Goal: Task Accomplishment & Management: Use online tool/utility

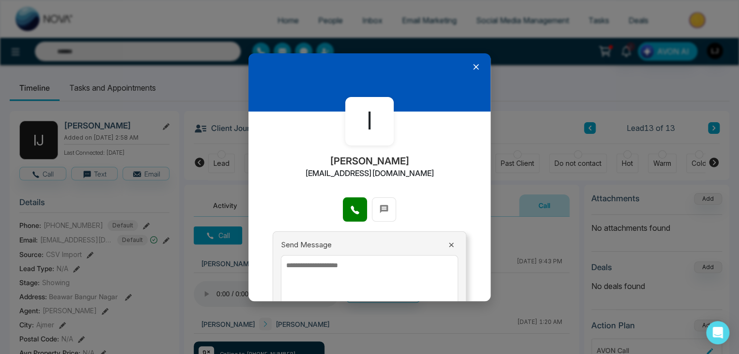
click at [473, 64] on icon at bounding box center [476, 67] width 6 height 6
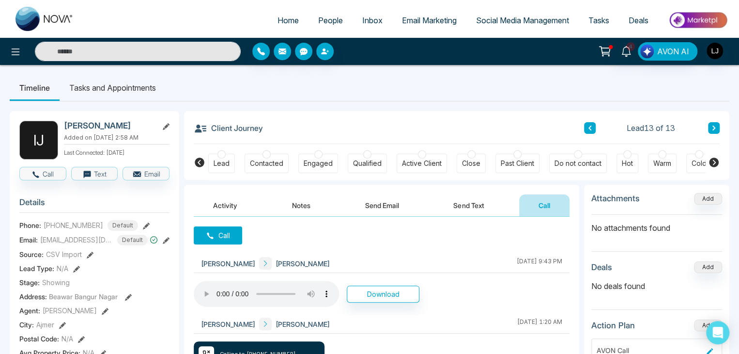
click at [279, 17] on span "Home" at bounding box center [287, 20] width 21 height 10
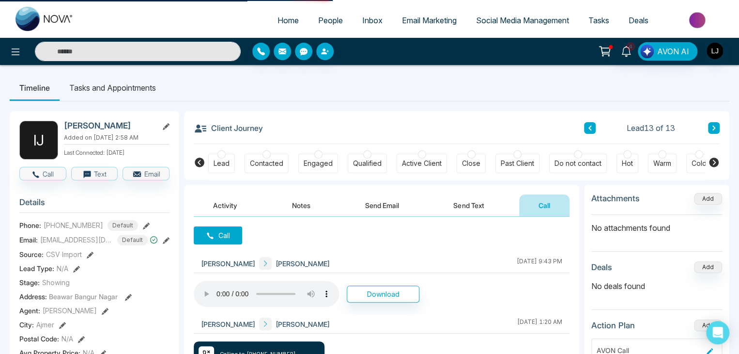
select select "*"
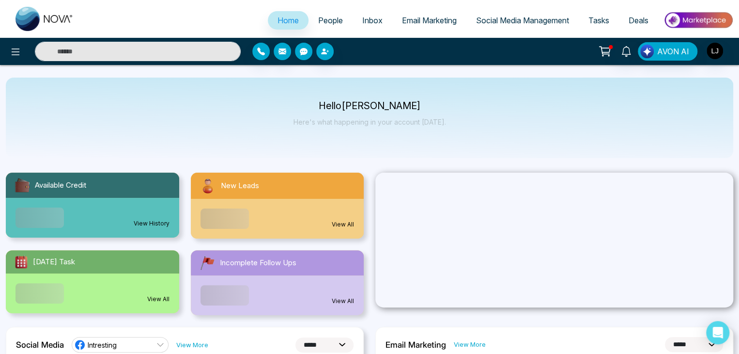
click at [302, 58] on button "button" at bounding box center [303, 51] width 17 height 17
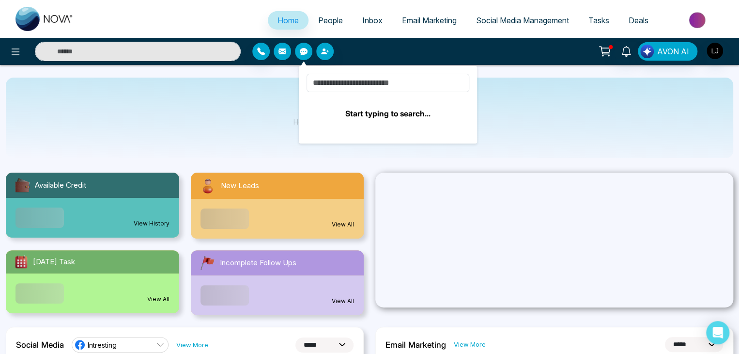
click at [281, 54] on icon "button" at bounding box center [282, 51] width 8 height 6
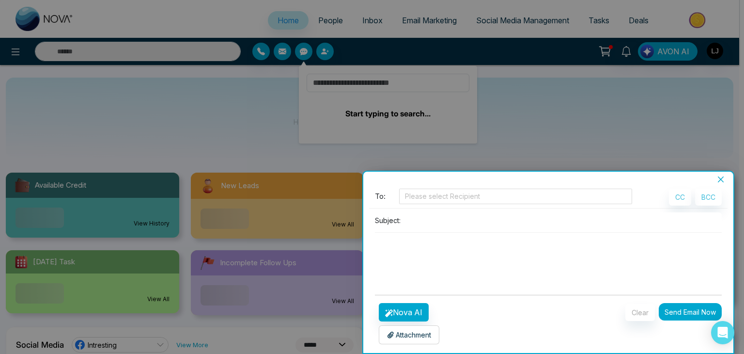
click at [258, 52] on div at bounding box center [372, 177] width 744 height 354
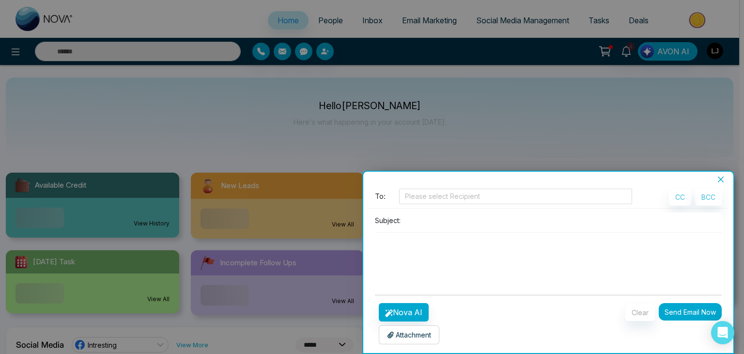
click at [723, 181] on icon "close" at bounding box center [721, 179] width 8 height 8
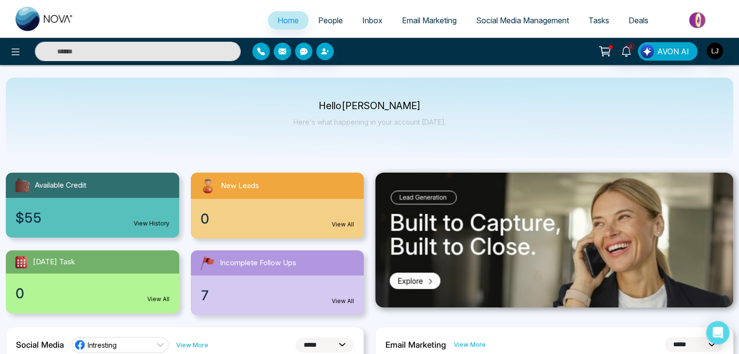
click at [261, 53] on icon "button" at bounding box center [261, 51] width 8 height 8
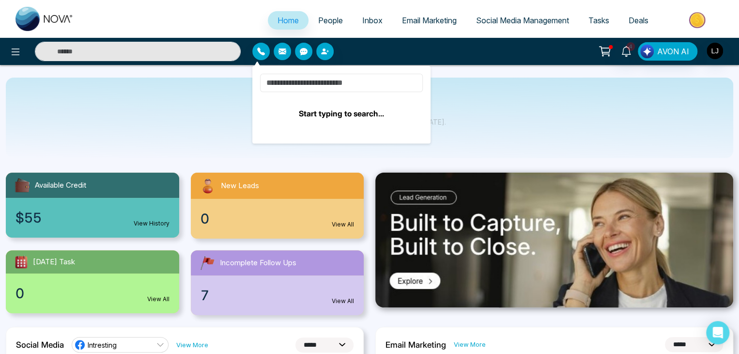
click at [302, 86] on input at bounding box center [341, 83] width 163 height 18
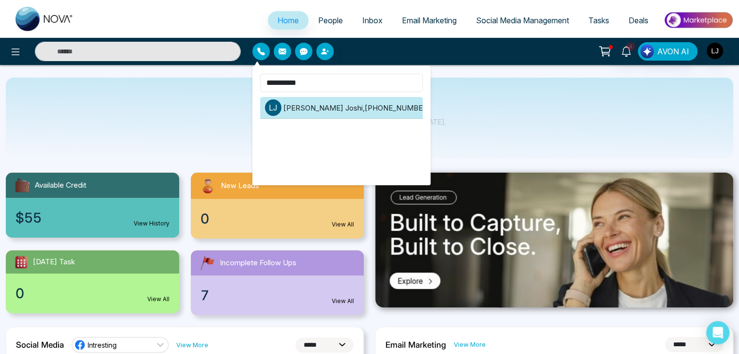
type input "**********"
click at [345, 106] on li "l [PERSON_NAME] , [PHONE_NUMBER]" at bounding box center [341, 108] width 163 height 22
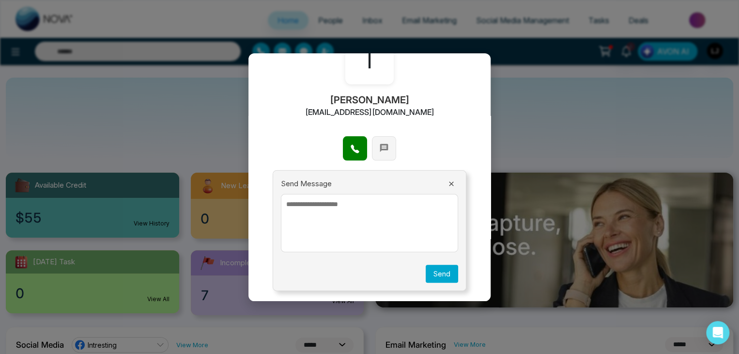
click at [385, 149] on icon at bounding box center [384, 148] width 10 height 10
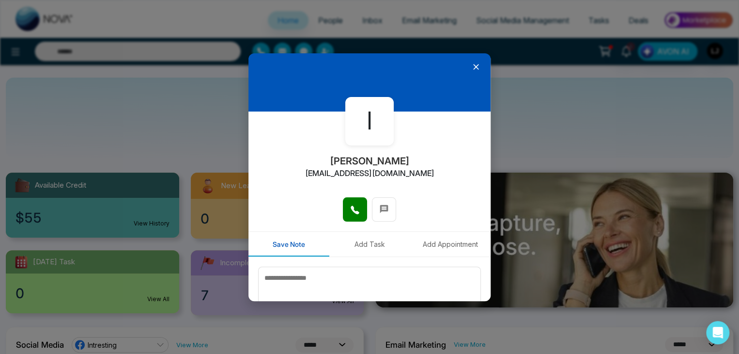
drag, startPoint x: 469, startPoint y: 66, endPoint x: 469, endPoint y: 73, distance: 6.3
click at [471, 66] on icon at bounding box center [476, 67] width 10 height 10
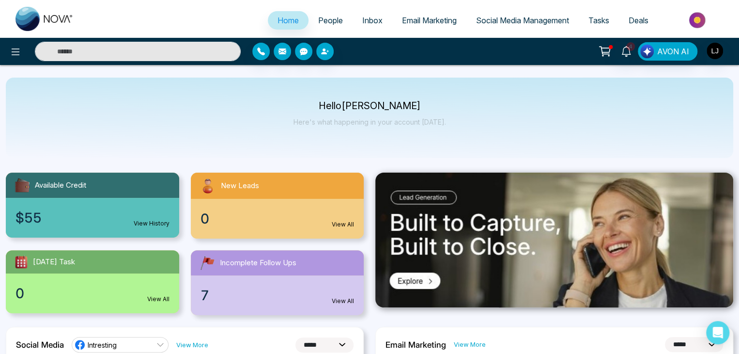
click at [323, 19] on span "People" at bounding box center [330, 20] width 25 height 10
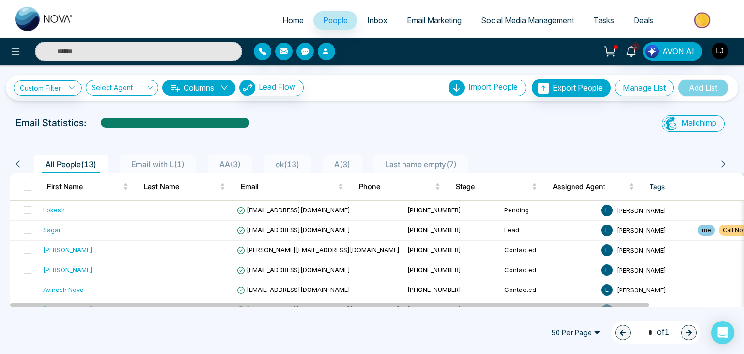
click at [178, 84] on icon at bounding box center [175, 88] width 12 height 12
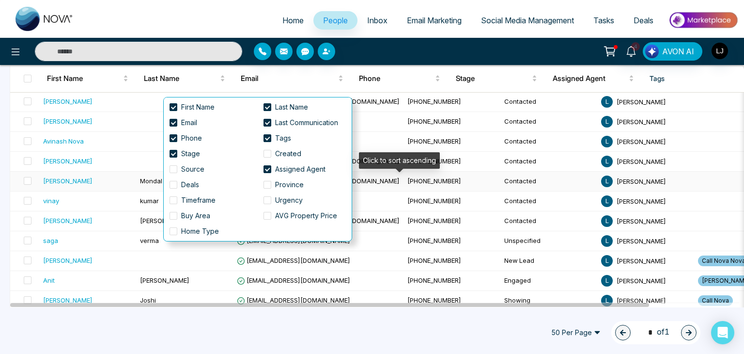
scroll to position [155, 0]
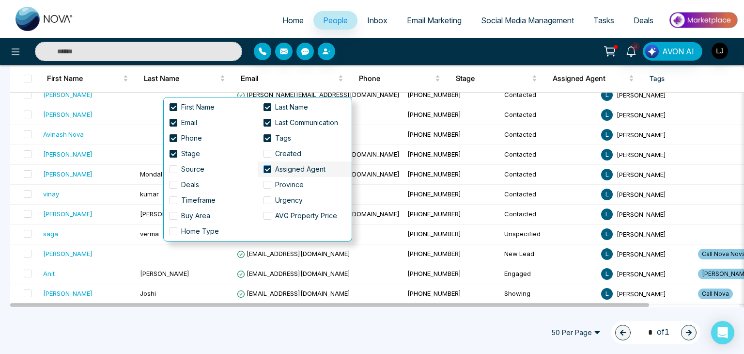
click at [265, 168] on span at bounding box center [267, 169] width 8 height 8
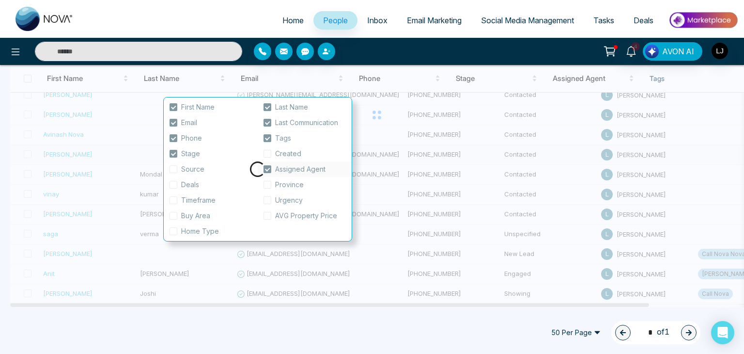
scroll to position [142, 0]
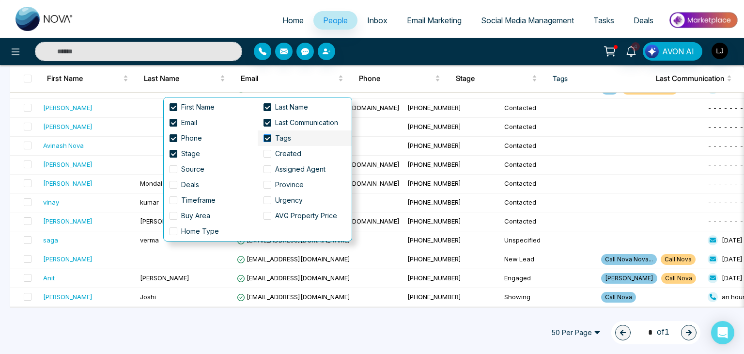
click at [265, 136] on span at bounding box center [267, 138] width 8 height 8
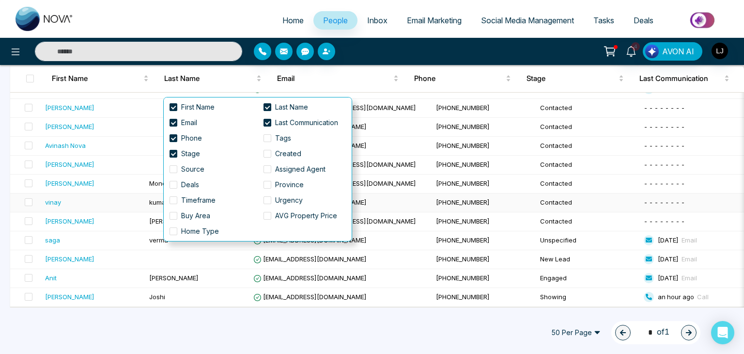
scroll to position [138, 0]
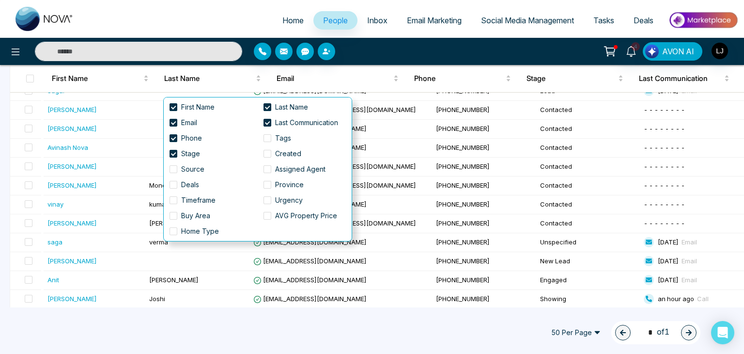
click at [375, 54] on div at bounding box center [341, 51] width 174 height 17
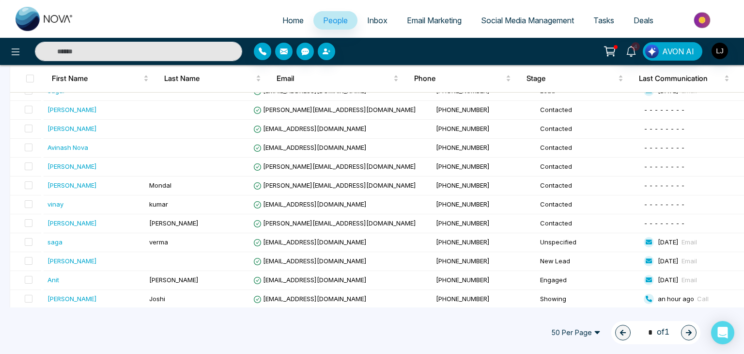
click at [569, 329] on span "50 Per Page" at bounding box center [575, 331] width 63 height 15
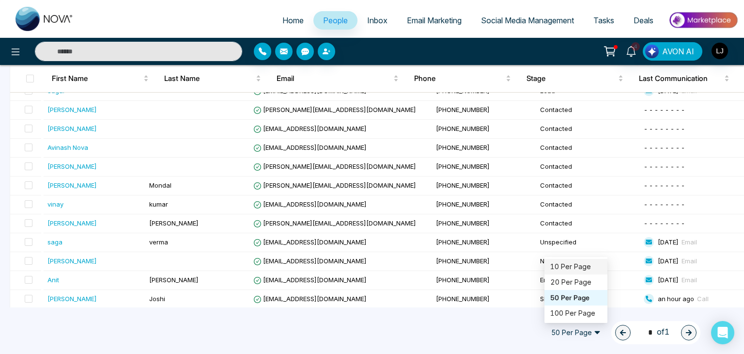
click at [562, 268] on div "10 Per Page" at bounding box center [575, 266] width 51 height 11
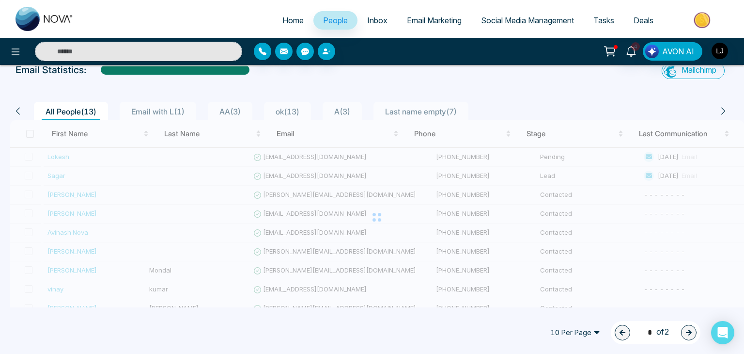
scroll to position [0, 0]
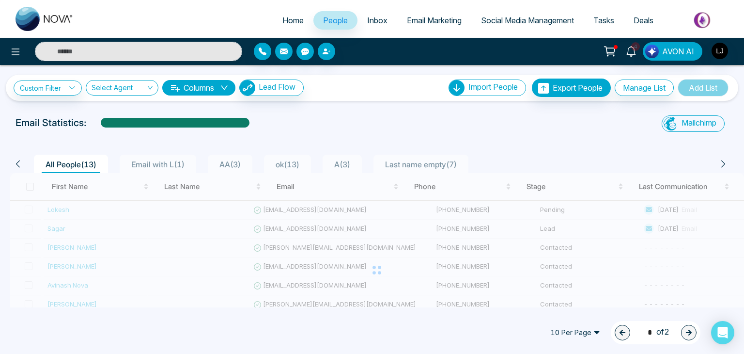
click at [205, 86] on button "Columns" at bounding box center [198, 87] width 73 height 15
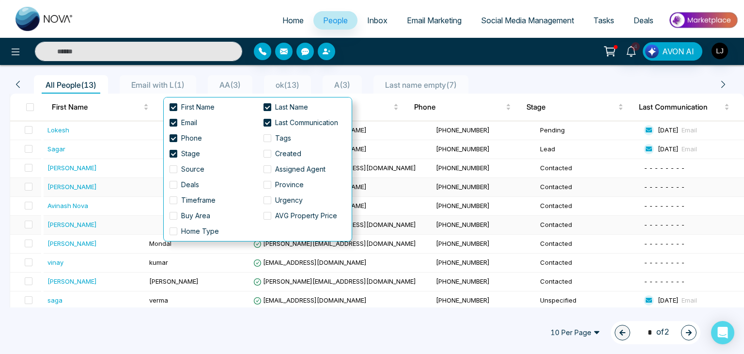
scroll to position [81, 0]
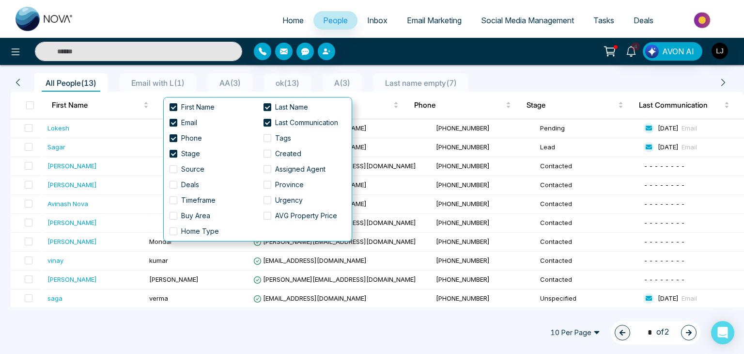
click at [580, 332] on span "10 Per Page" at bounding box center [575, 331] width 63 height 15
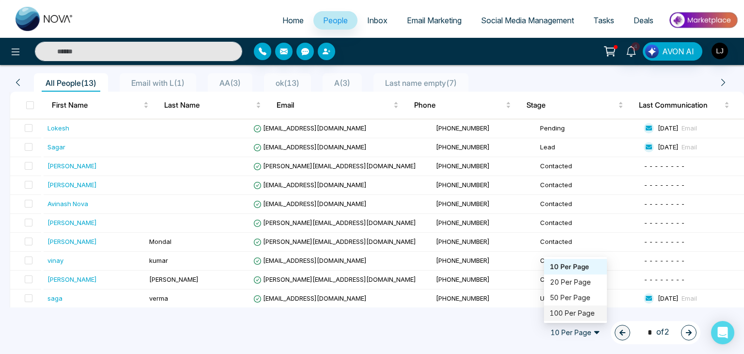
click at [571, 313] on div "100 Per Page" at bounding box center [575, 313] width 51 height 11
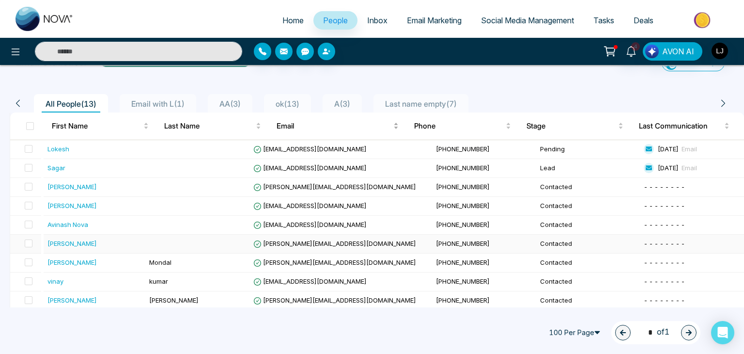
scroll to position [0, 0]
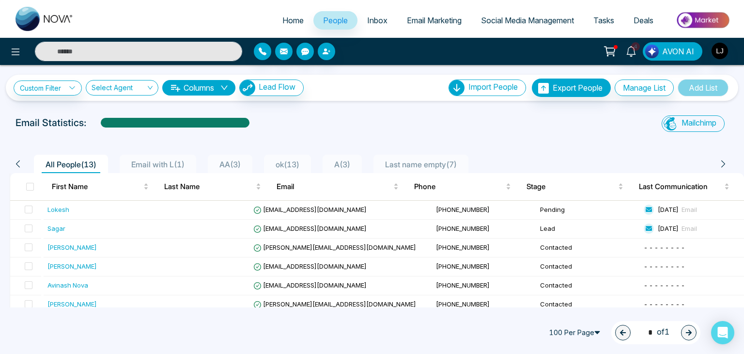
click at [219, 82] on button "Columns" at bounding box center [198, 87] width 73 height 15
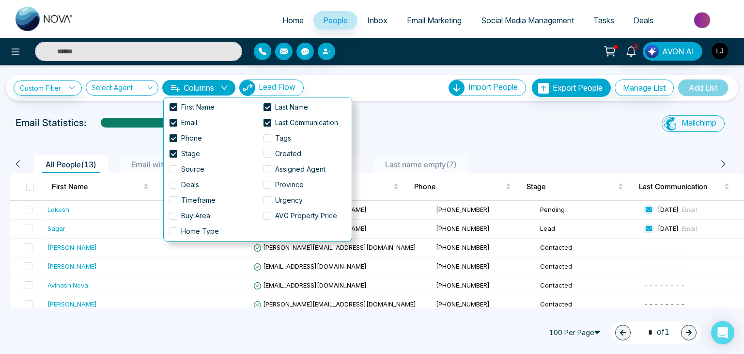
click at [387, 92] on div "Custom Filter Choose a filters Cancel Apply Select Agent Columns Lead Flow Impo…" at bounding box center [372, 87] width 717 height 18
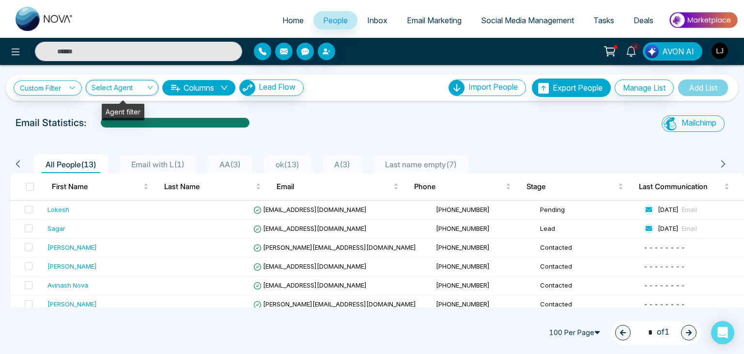
click at [134, 87] on input "search" at bounding box center [119, 89] width 54 height 18
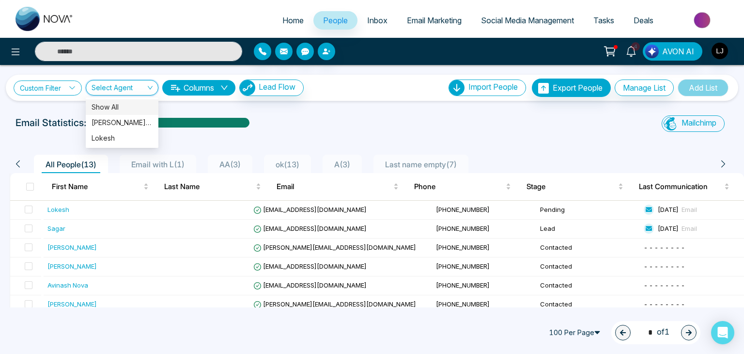
click at [46, 82] on link "Custom Filter" at bounding box center [48, 87] width 68 height 15
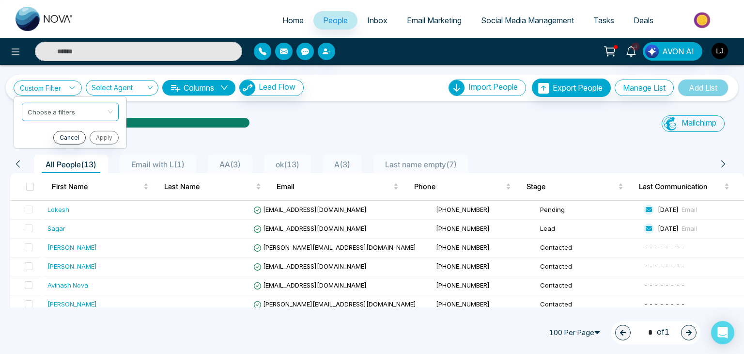
click at [318, 114] on div "Custom Filter Choose a filters Cancel Apply Select Agent 2562 Show All [PERSON_…" at bounding box center [372, 186] width 744 height 242
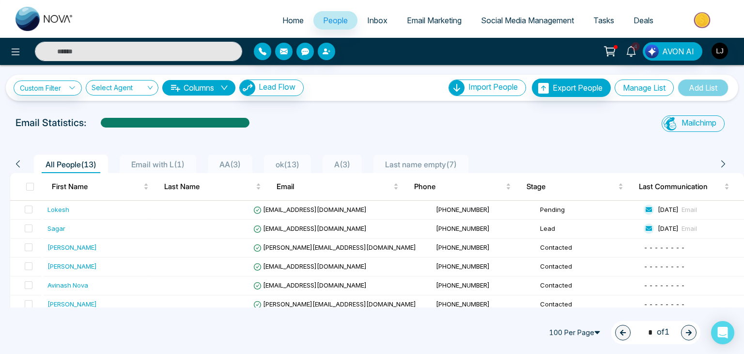
click at [641, 88] on button "Manage List" at bounding box center [644, 87] width 59 height 16
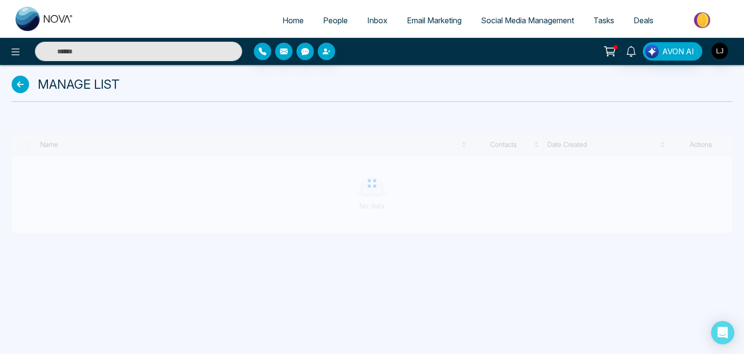
click at [28, 80] on icon at bounding box center [20, 84] width 17 height 17
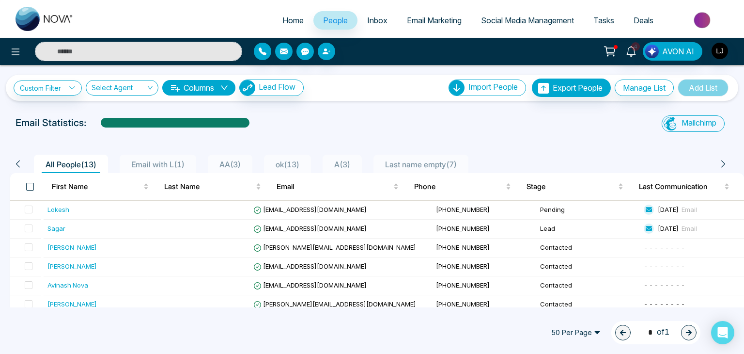
click at [31, 186] on span at bounding box center [30, 187] width 8 height 8
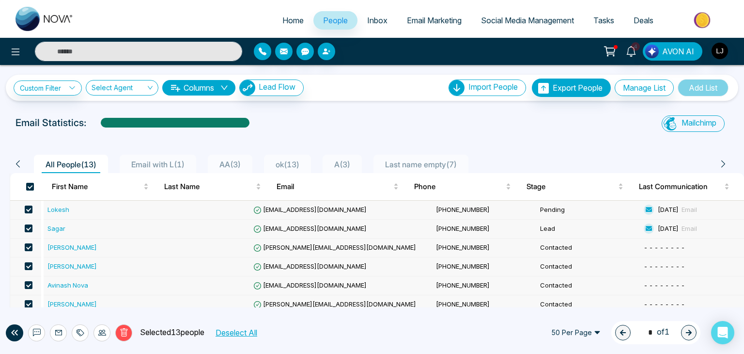
click at [443, 20] on span "Email Marketing" at bounding box center [434, 20] width 55 height 10
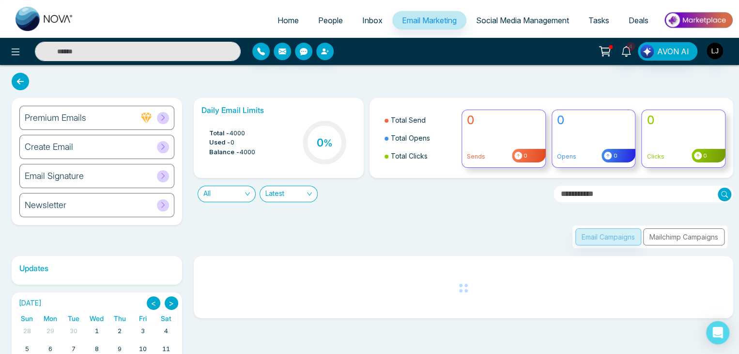
click at [668, 238] on div "Email Campaigns Mailchimp Campaigns" at bounding box center [649, 236] width 155 height 23
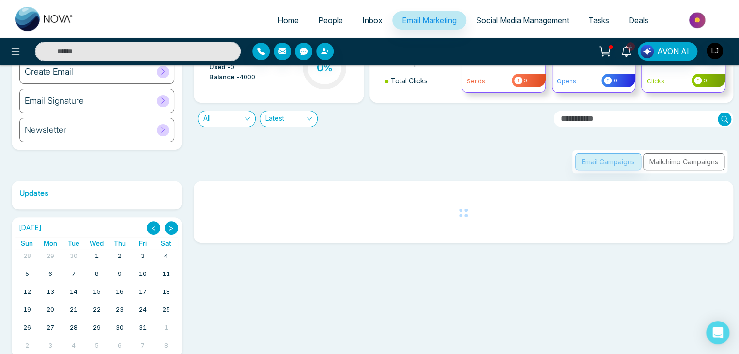
scroll to position [90, 0]
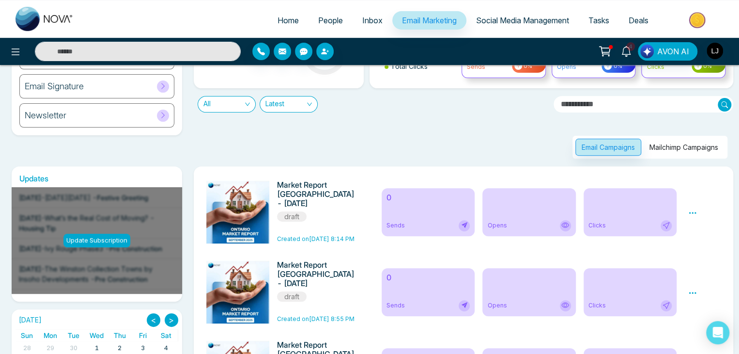
click at [680, 150] on button "Mailchimp Campaigns" at bounding box center [683, 146] width 81 height 17
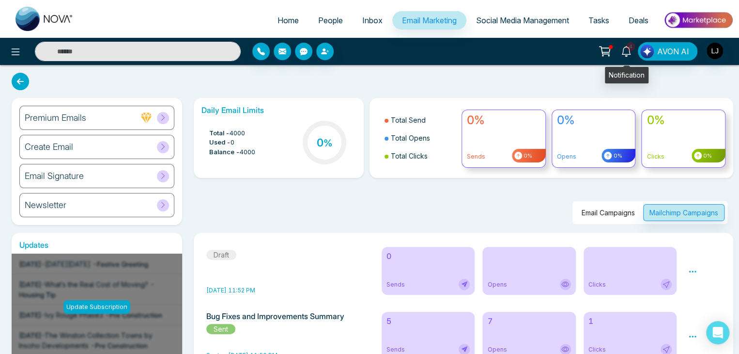
click at [624, 45] on link "4" at bounding box center [626, 50] width 23 height 17
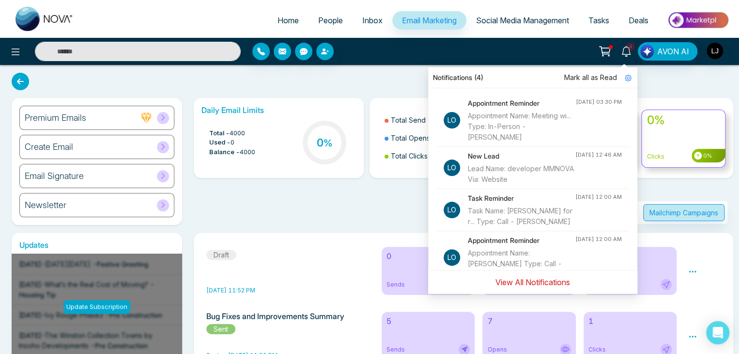
click at [532, 286] on button "View All Notifications" at bounding box center [532, 282] width 87 height 18
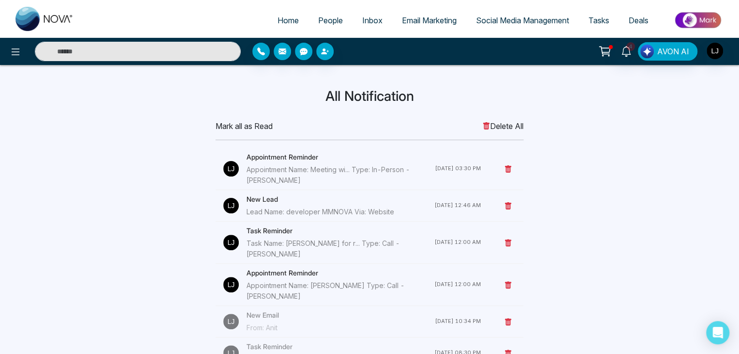
click at [509, 167] on icon at bounding box center [508, 169] width 8 height 8
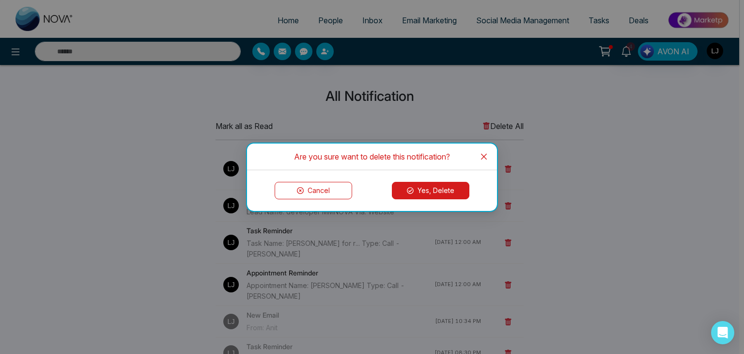
click at [447, 190] on button "Yes, Delete" at bounding box center [430, 190] width 77 height 17
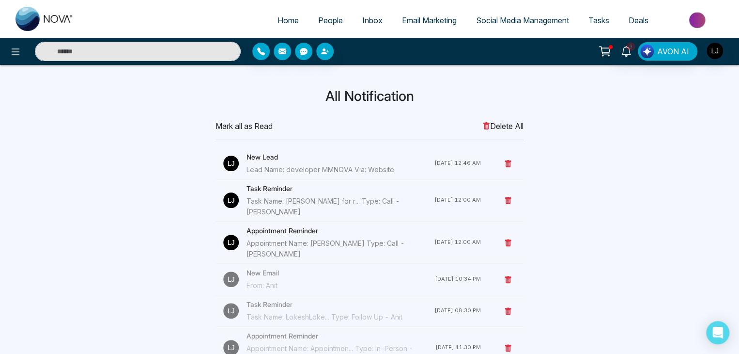
click at [508, 120] on span "Delete All" at bounding box center [502, 126] width 41 height 12
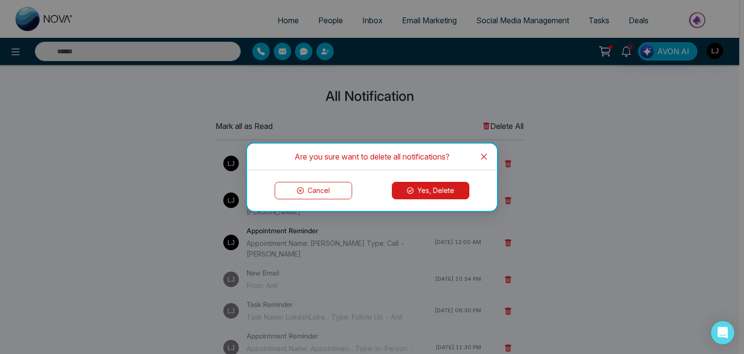
click at [308, 190] on button "Cancel" at bounding box center [313, 190] width 77 height 17
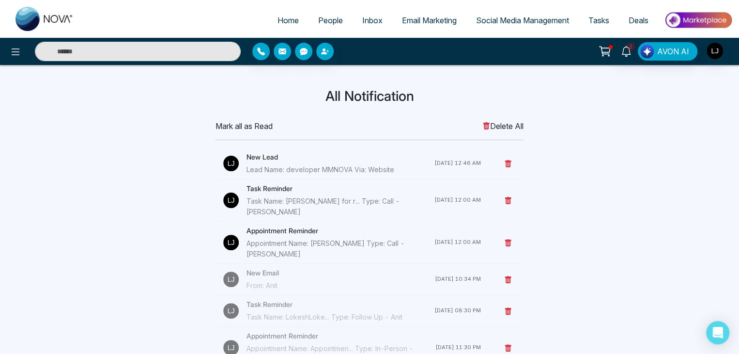
click at [513, 159] on li at bounding box center [510, 163] width 12 height 11
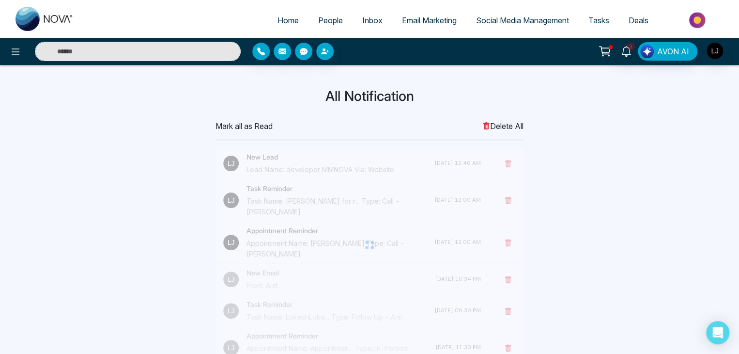
click at [506, 160] on div at bounding box center [369, 245] width 308 height 194
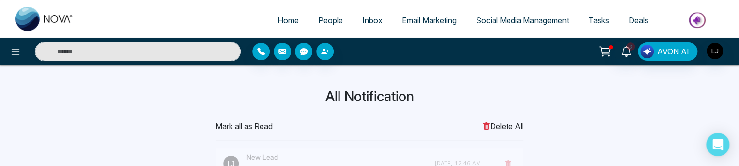
click at [325, 18] on span "People" at bounding box center [330, 20] width 25 height 10
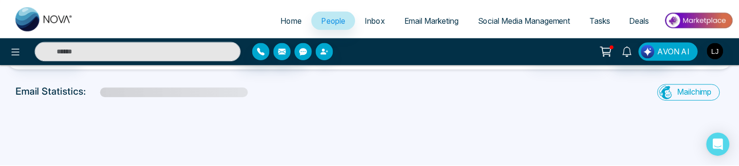
scroll to position [48, 0]
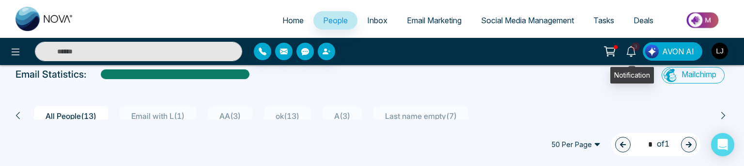
click at [631, 50] on icon at bounding box center [631, 51] width 11 height 11
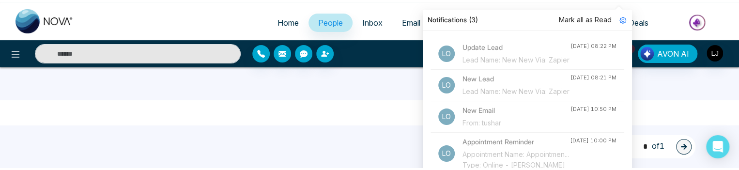
scroll to position [0, 0]
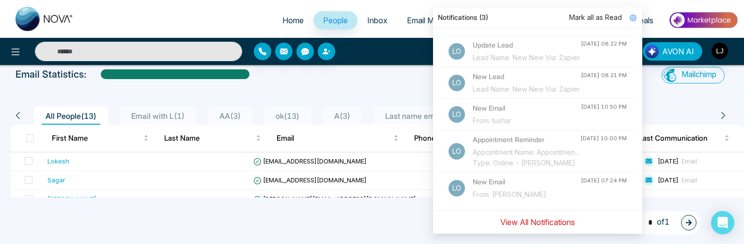
click at [544, 222] on button "View All Notifications" at bounding box center [537, 222] width 87 height 18
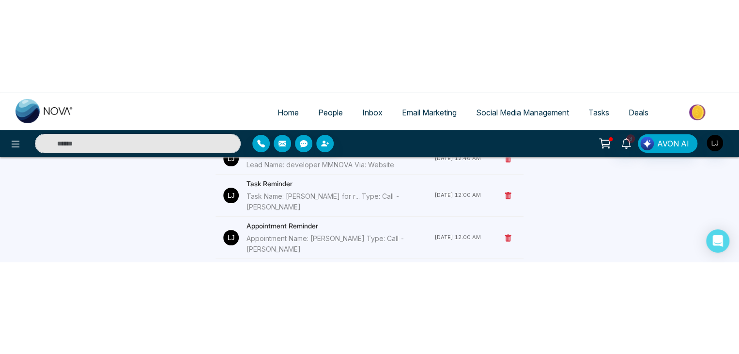
scroll to position [97, 0]
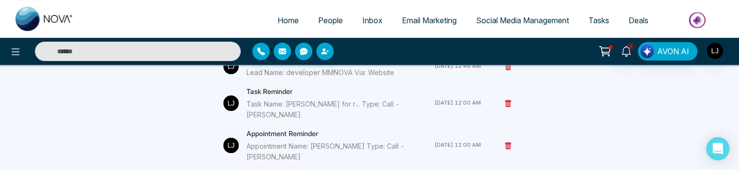
click at [506, 100] on icon at bounding box center [508, 103] width 6 height 7
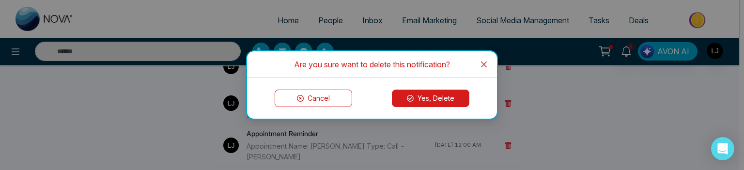
click at [421, 104] on button "Yes, Delete" at bounding box center [430, 98] width 77 height 17
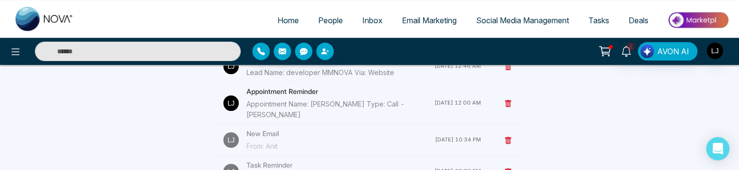
click at [507, 137] on icon at bounding box center [508, 140] width 6 height 7
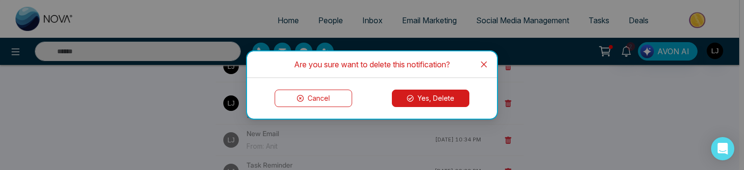
click at [416, 96] on button "Yes, Delete" at bounding box center [430, 98] width 77 height 17
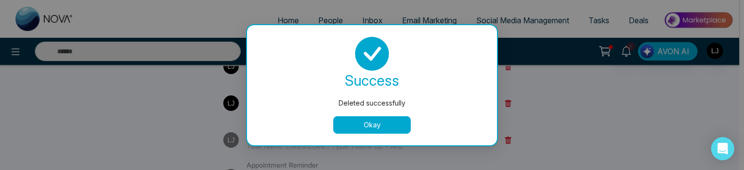
click at [353, 121] on button "Okay" at bounding box center [371, 124] width 77 height 17
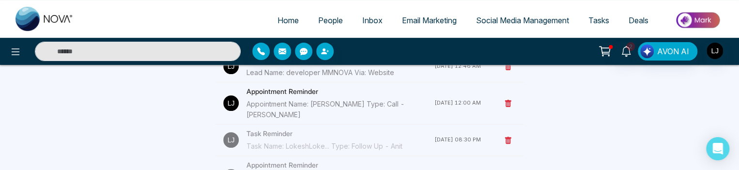
click at [504, 137] on icon at bounding box center [508, 141] width 8 height 8
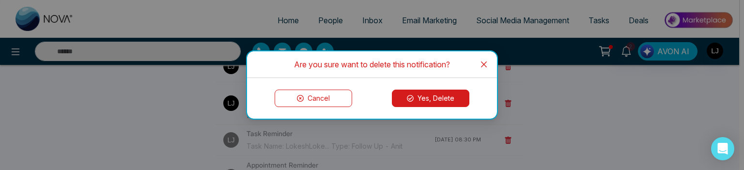
click at [418, 98] on button "Yes, Delete" at bounding box center [430, 98] width 77 height 17
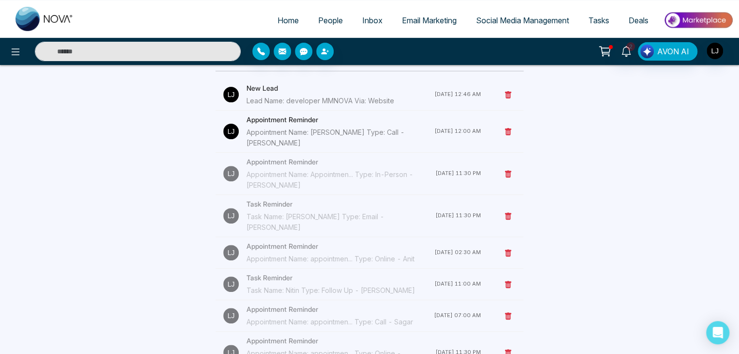
scroll to position [0, 0]
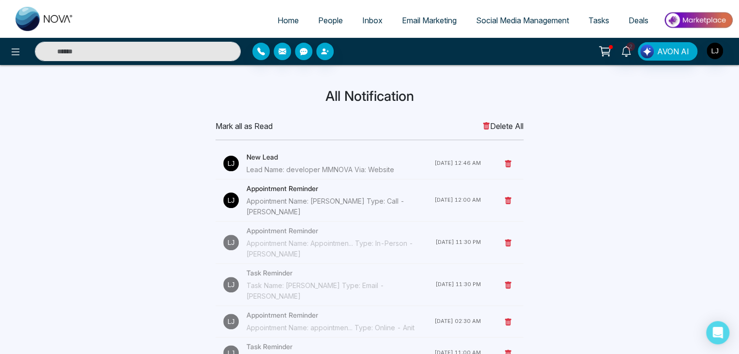
click at [265, 154] on h4 "New Lead" at bounding box center [340, 157] width 188 height 11
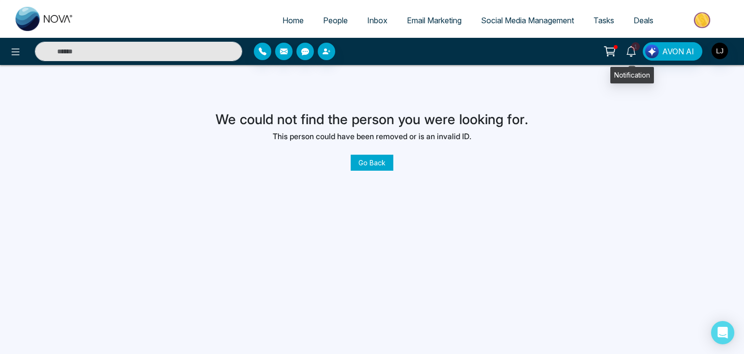
click at [635, 48] on span "1" at bounding box center [635, 46] width 9 height 9
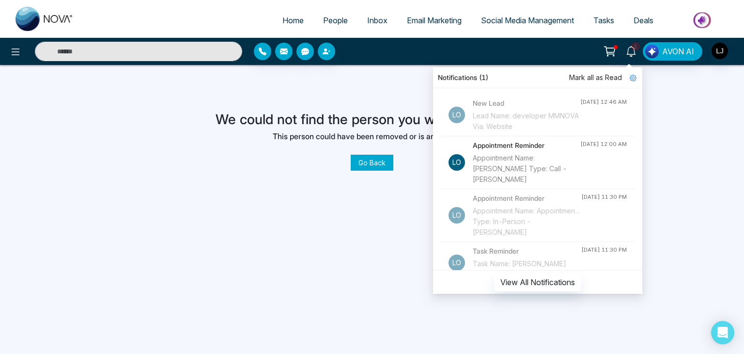
click at [500, 147] on h4 "Appointment Reminder" at bounding box center [527, 145] width 108 height 11
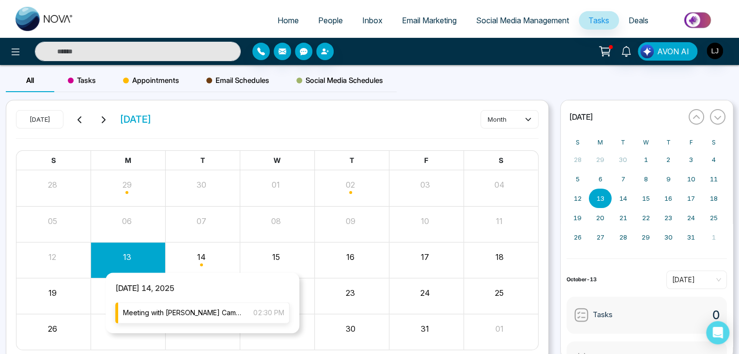
click at [188, 316] on span "Meeting with [PERSON_NAME] Campaign" at bounding box center [183, 312] width 121 height 11
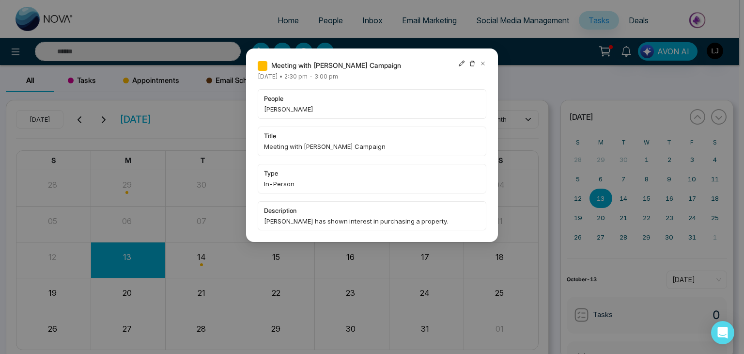
click at [462, 63] on icon at bounding box center [462, 64] width 6 height 6
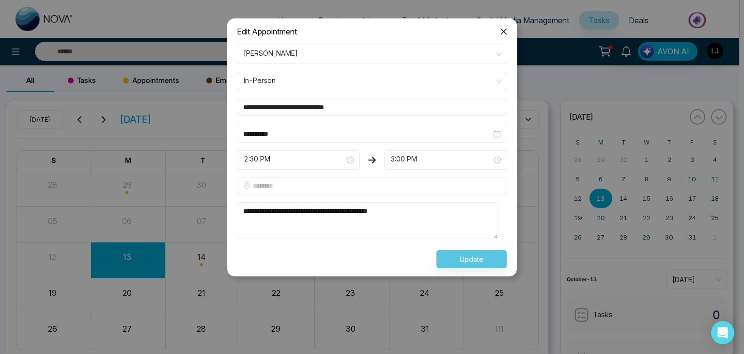
click at [459, 258] on div "Update" at bounding box center [372, 258] width 282 height 19
click at [415, 213] on textarea "**********" at bounding box center [367, 220] width 261 height 37
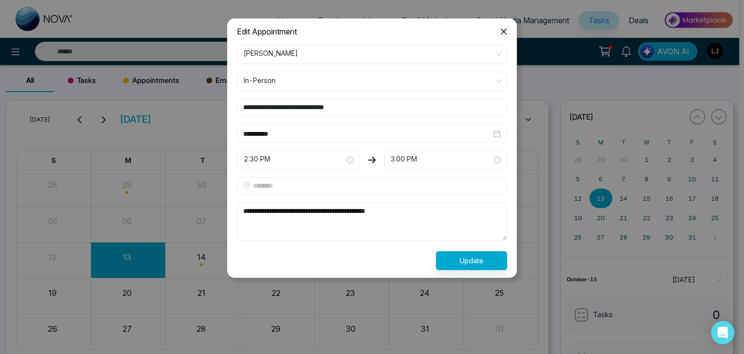
type textarea "**********"
click at [455, 260] on button "Update" at bounding box center [471, 260] width 71 height 19
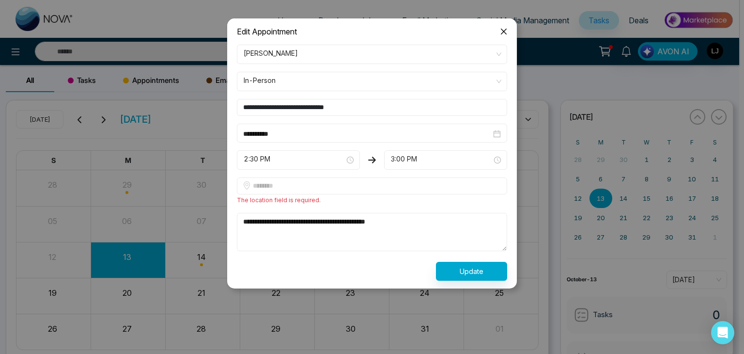
click at [504, 31] on icon "close" at bounding box center [504, 32] width 8 height 8
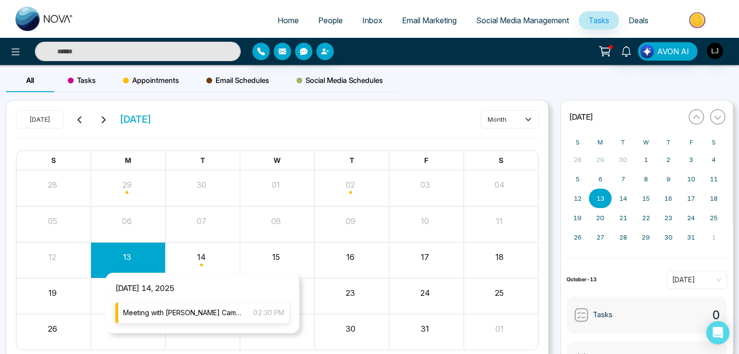
click at [198, 313] on span "Meeting with [PERSON_NAME] Campaign" at bounding box center [183, 312] width 121 height 11
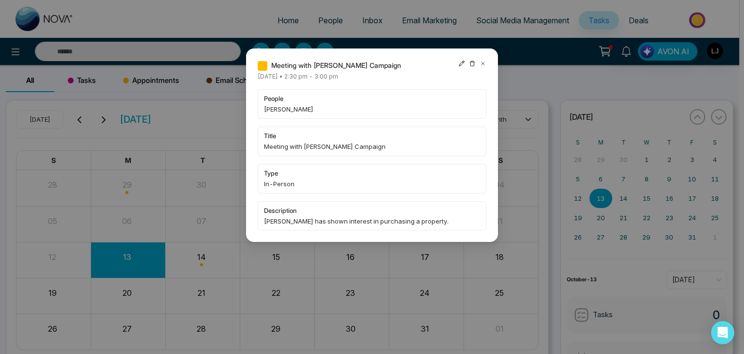
click at [482, 64] on icon at bounding box center [482, 63] width 7 height 7
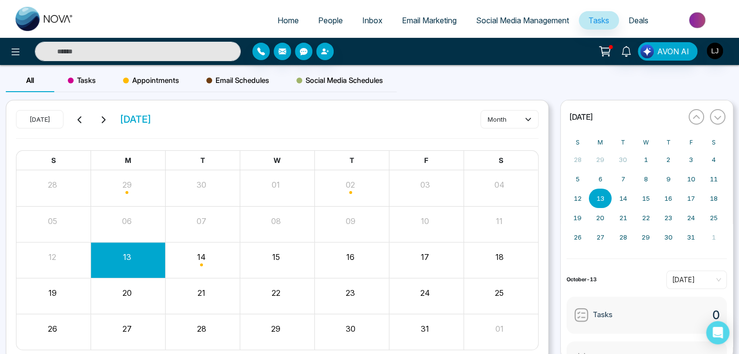
click at [323, 77] on span "Social Media Schedules" at bounding box center [339, 81] width 87 height 12
click at [501, 21] on span "Social Media Management" at bounding box center [522, 20] width 93 height 10
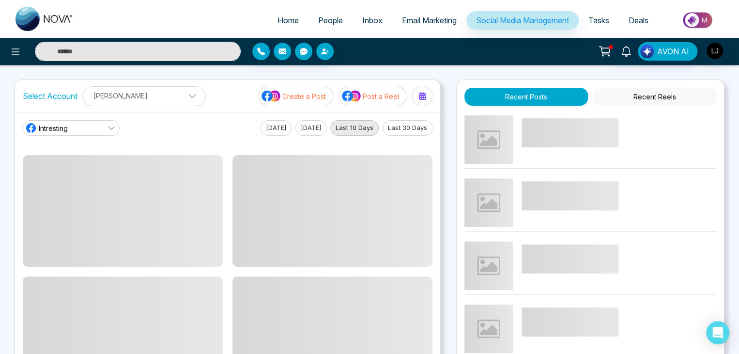
click at [369, 96] on p "Post a Reel" at bounding box center [381, 96] width 36 height 10
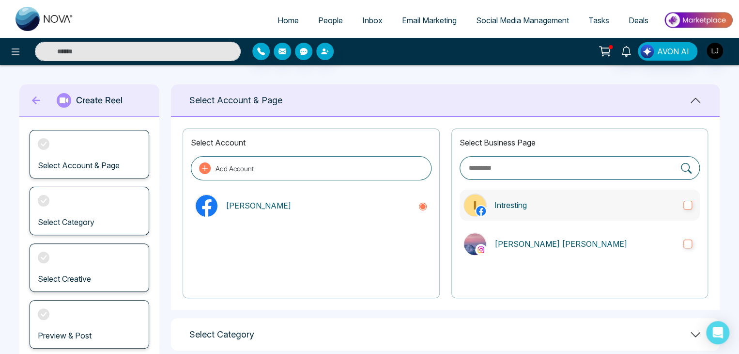
click at [554, 210] on label "Intresting" at bounding box center [580, 204] width 240 height 31
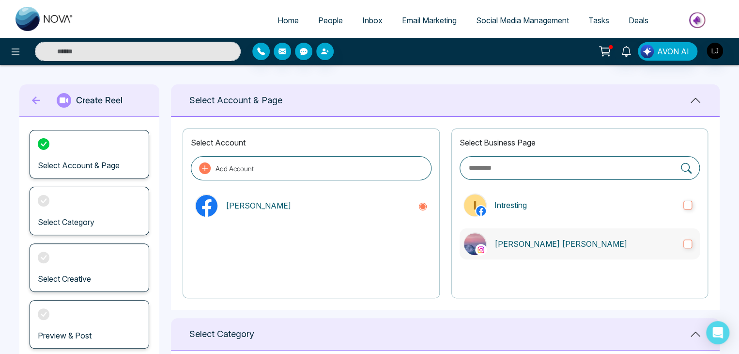
click at [553, 235] on label "[PERSON_NAME] [PERSON_NAME]" at bounding box center [580, 243] width 240 height 31
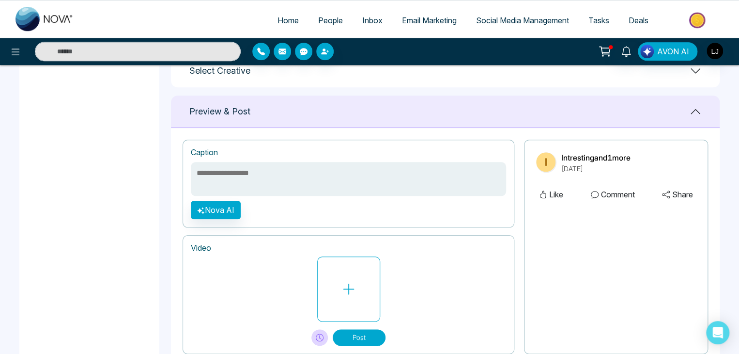
scroll to position [138, 0]
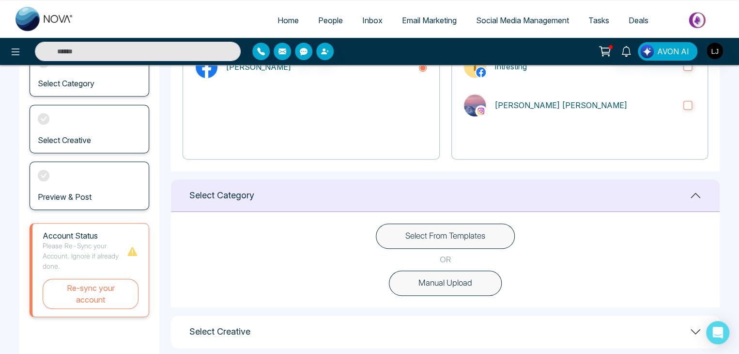
click at [426, 233] on button "Select From Templates" at bounding box center [445, 235] width 139 height 25
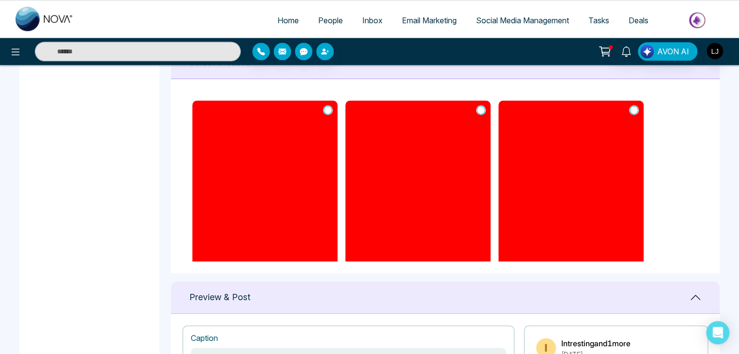
scroll to position [332, 0]
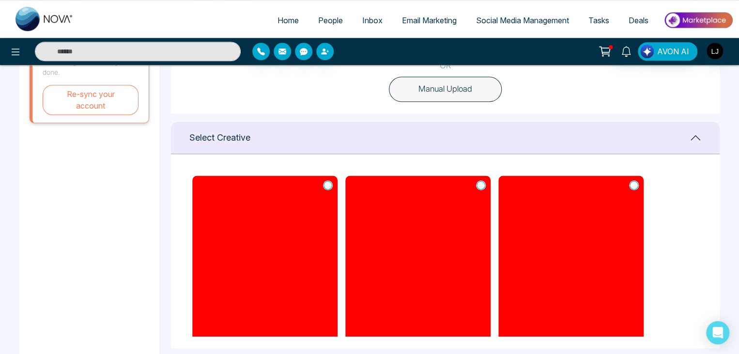
click at [328, 183] on icon at bounding box center [327, 185] width 9 height 10
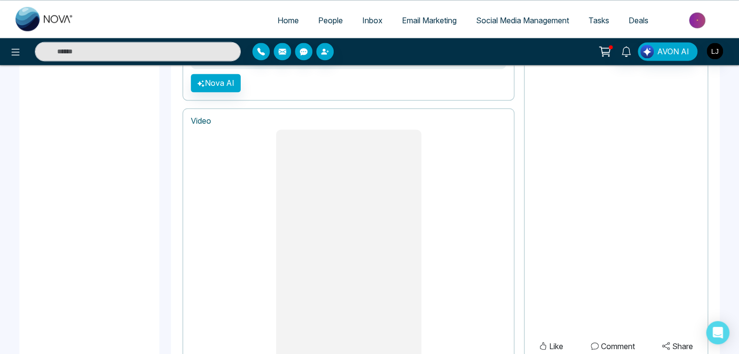
type textarea "**********"
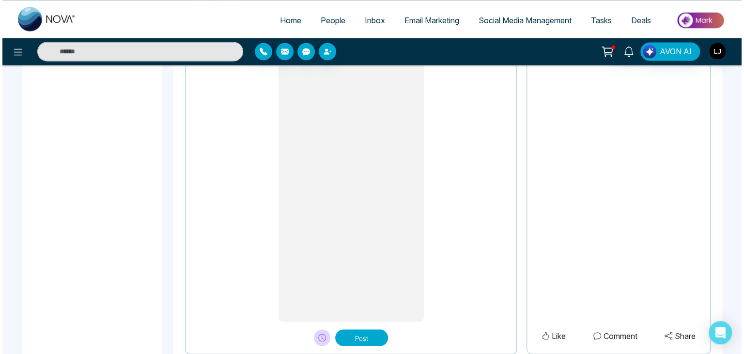
scroll to position [816, 0]
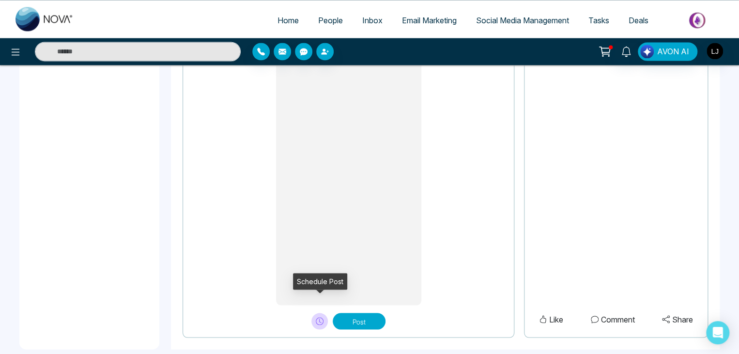
click at [318, 317] on icon at bounding box center [320, 321] width 8 height 8
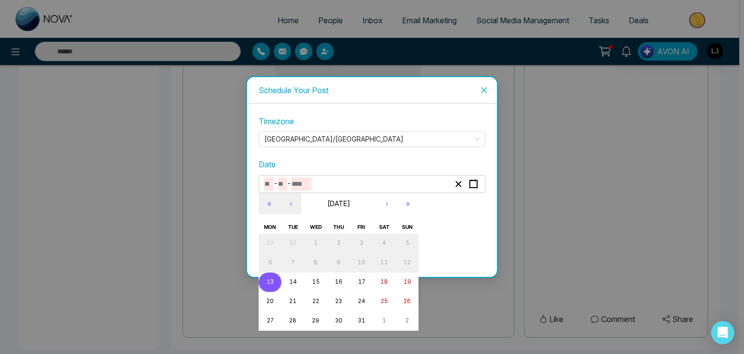
click at [297, 184] on input "number" at bounding box center [301, 183] width 20 height 13
click at [310, 300] on button "22" at bounding box center [315, 301] width 23 height 19
type input "**"
type input "****"
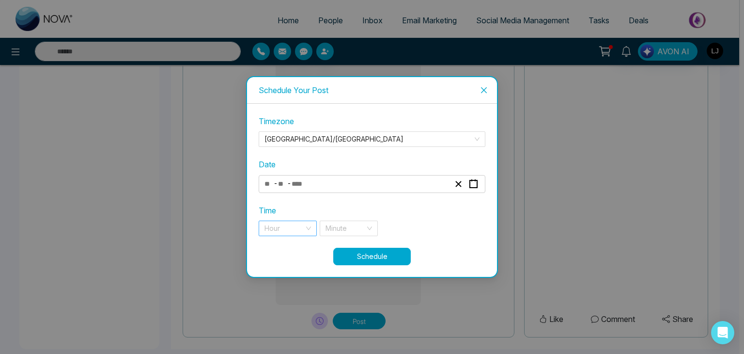
click at [285, 228] on input "search" at bounding box center [284, 228] width 40 height 15
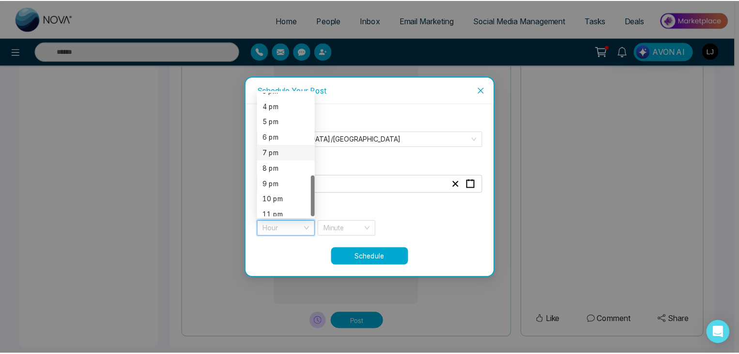
scroll to position [248, 0]
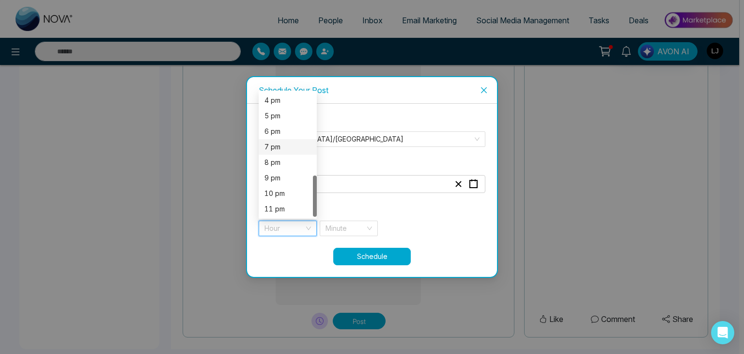
click at [276, 143] on div "7 pm" at bounding box center [287, 146] width 46 height 11
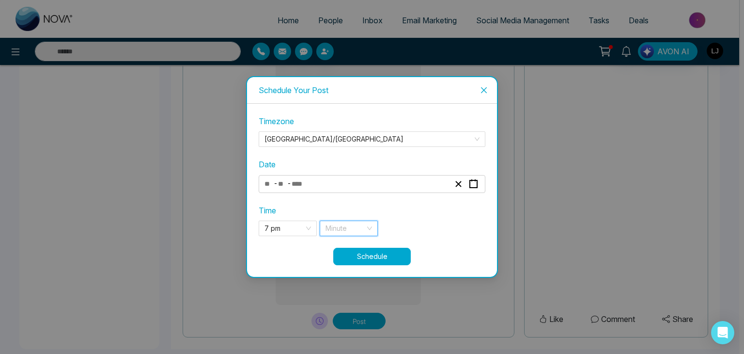
click at [336, 232] on input "search" at bounding box center [345, 228] width 40 height 15
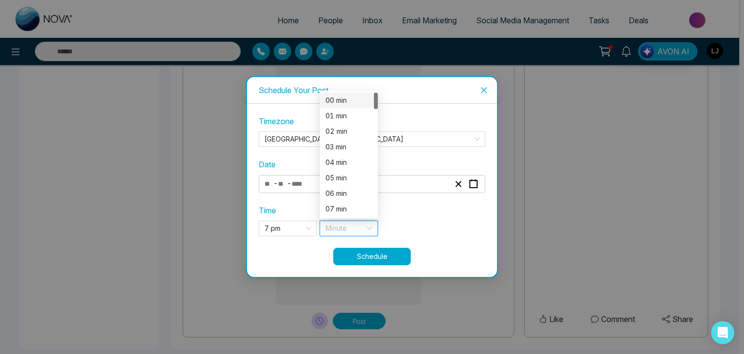
click at [340, 100] on div "00 min" at bounding box center [348, 100] width 46 height 11
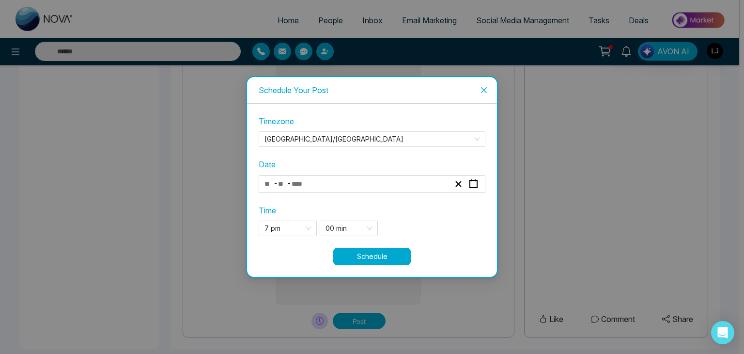
click at [372, 253] on button "Schedule" at bounding box center [371, 255] width 77 height 17
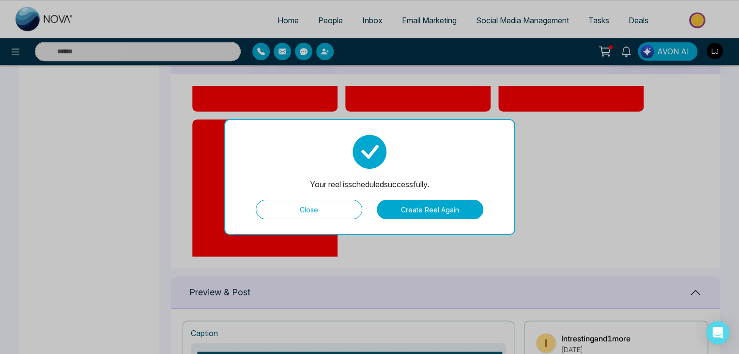
scroll to position [429, 0]
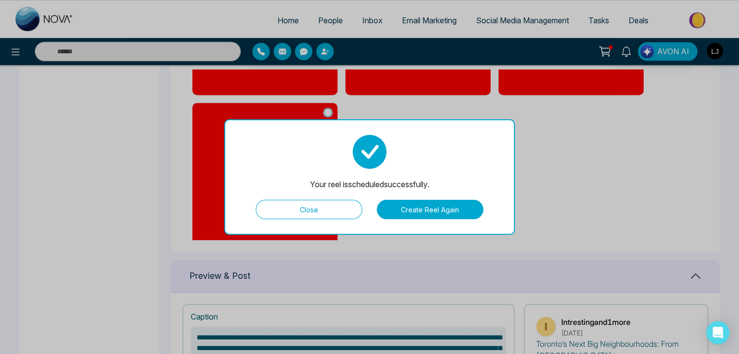
click at [320, 206] on button "Close" at bounding box center [309, 209] width 107 height 19
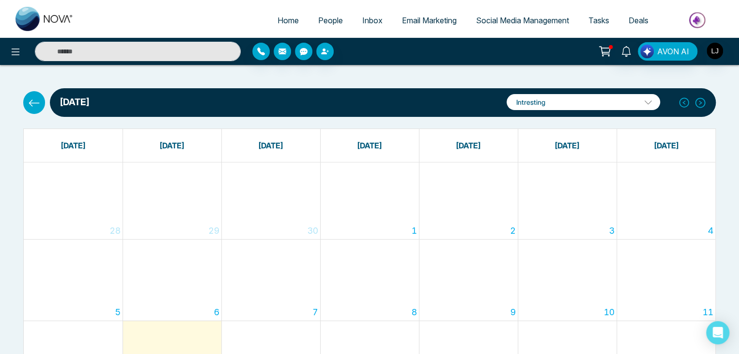
click at [607, 92] on div "Intresting Intresting [PERSON_NAME] [PERSON_NAME] Add Social Accounts" at bounding box center [583, 102] width 161 height 25
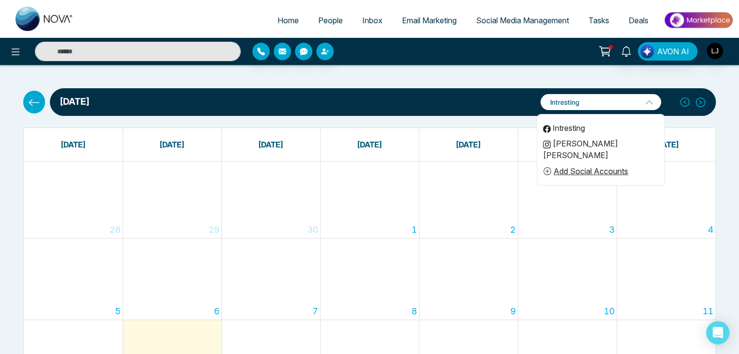
click at [579, 145] on li "[PERSON_NAME] [PERSON_NAME]" at bounding box center [600, 149] width 127 height 27
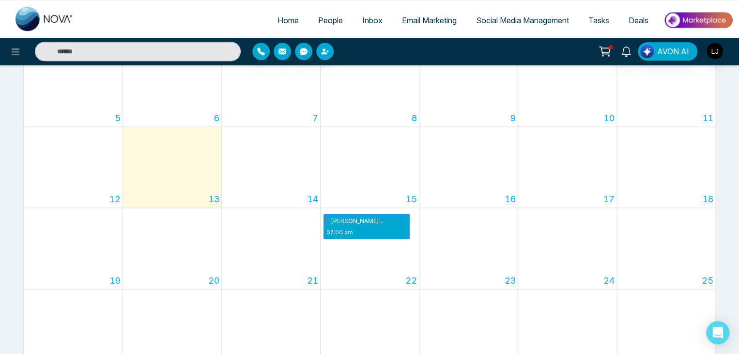
scroll to position [48, 0]
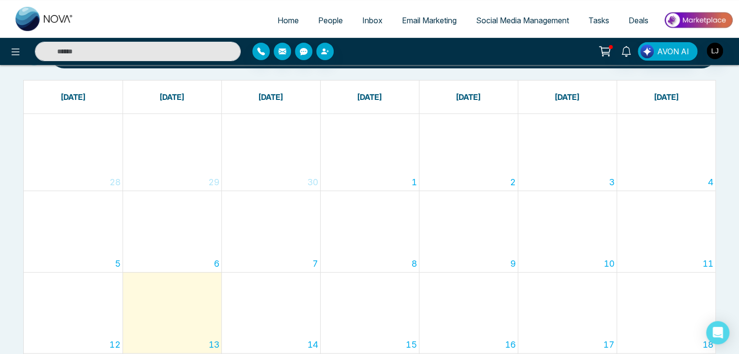
click at [507, 15] on link "Social Media Management" at bounding box center [522, 20] width 112 height 18
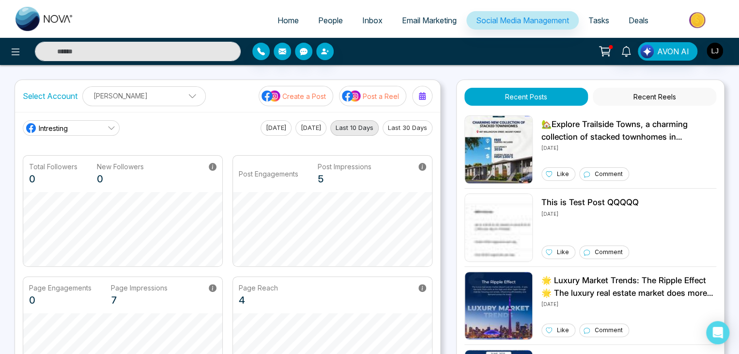
click at [591, 17] on span "Tasks" at bounding box center [598, 20] width 21 height 10
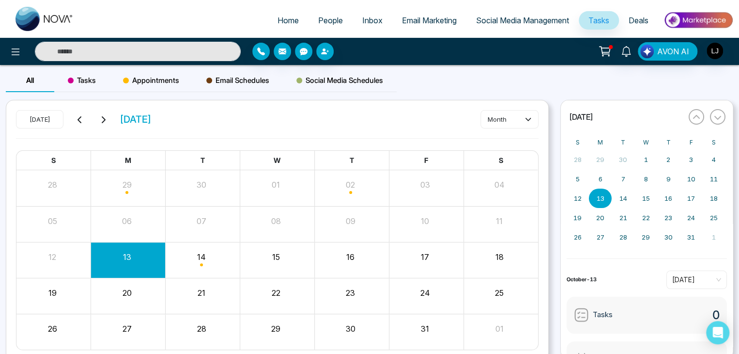
click at [351, 85] on span "Social Media Schedules" at bounding box center [339, 81] width 87 height 12
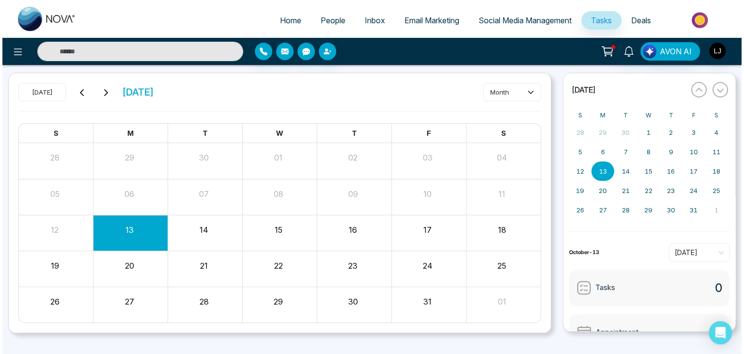
scroll to position [41, 0]
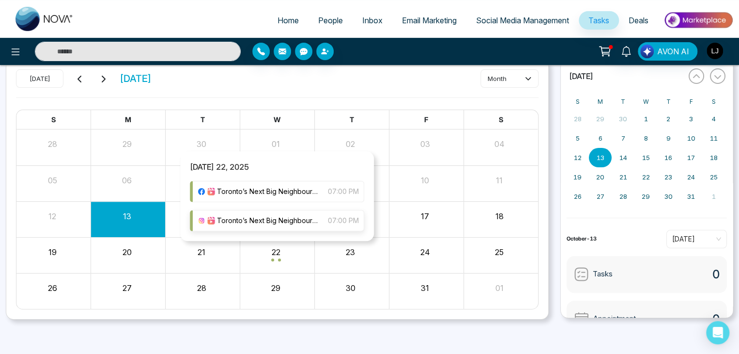
click at [315, 219] on span "Toronto’s Next Big Neighbourhoods: From [GEOGRAPHIC_DATA] to [GEOGRAPHIC_DATA],…" at bounding box center [267, 220] width 101 height 11
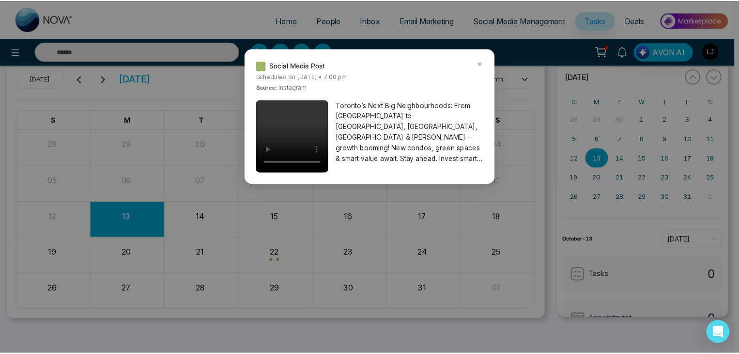
scroll to position [0, 0]
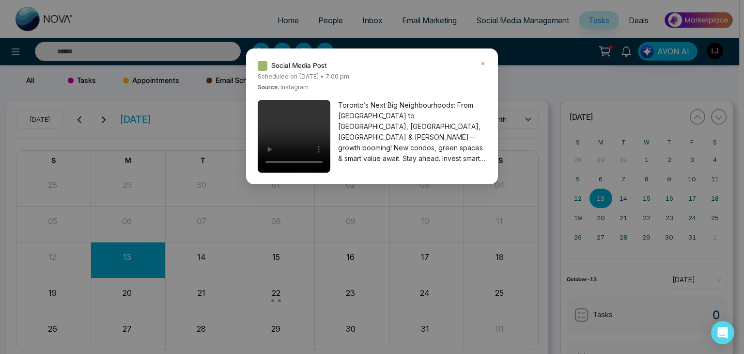
click at [482, 62] on icon at bounding box center [482, 63] width 7 height 7
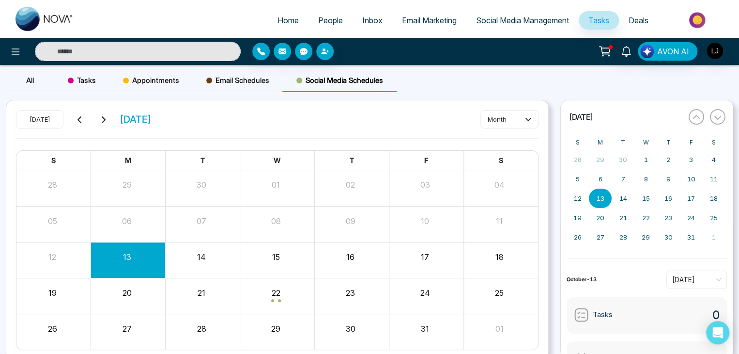
click at [246, 80] on span "Email Schedules" at bounding box center [237, 81] width 63 height 12
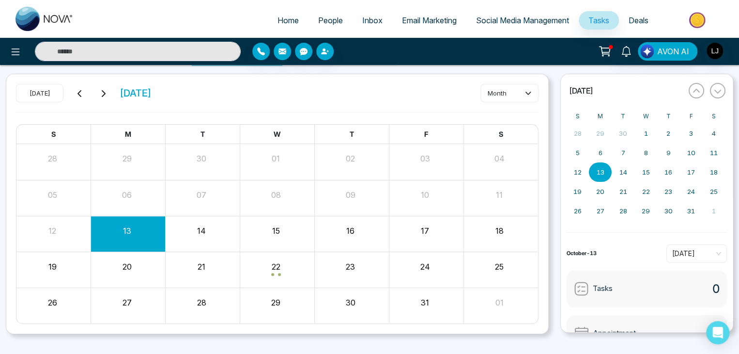
scroll to position [41, 0]
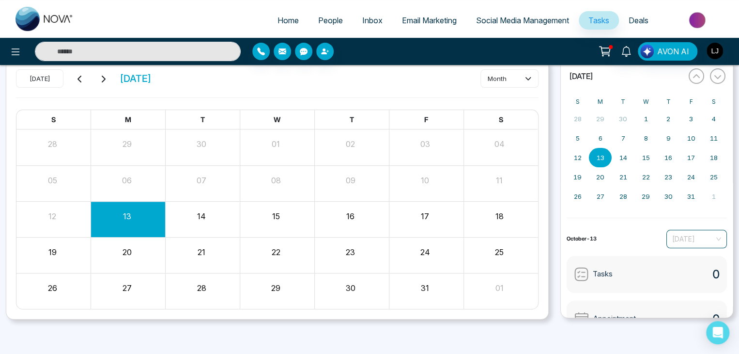
click at [672, 244] on span "[DATE]" at bounding box center [696, 238] width 49 height 15
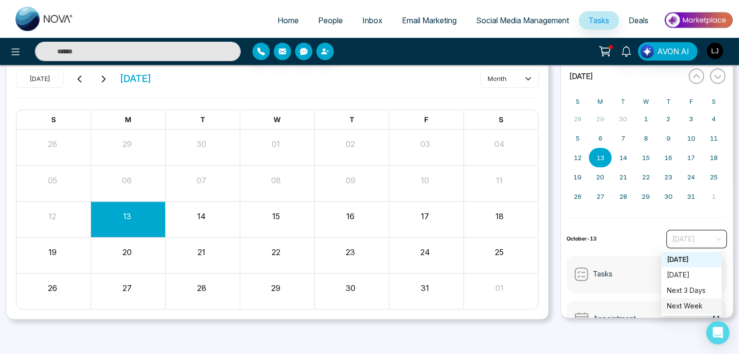
click at [683, 305] on div "Next Week" at bounding box center [691, 305] width 49 height 11
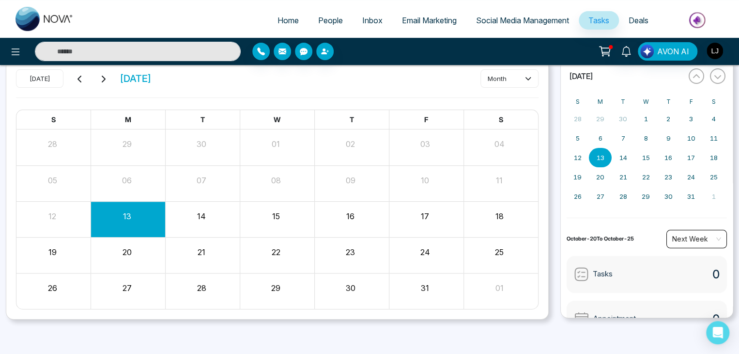
scroll to position [70, 0]
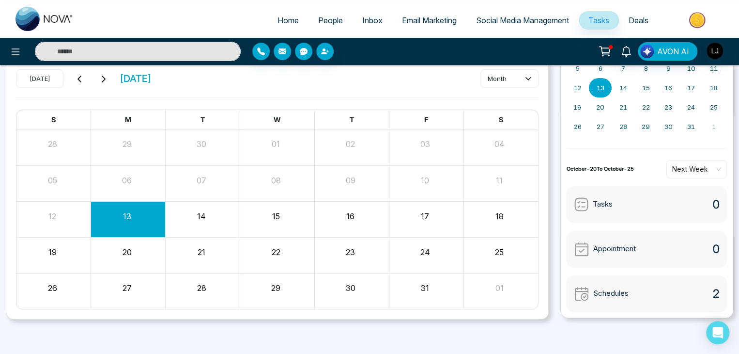
click at [591, 296] on div "Schedules" at bounding box center [601, 293] width 55 height 15
drag, startPoint x: 600, startPoint y: 292, endPoint x: 644, endPoint y: 287, distance: 43.8
click at [628, 288] on span "Schedules" at bounding box center [610, 293] width 35 height 11
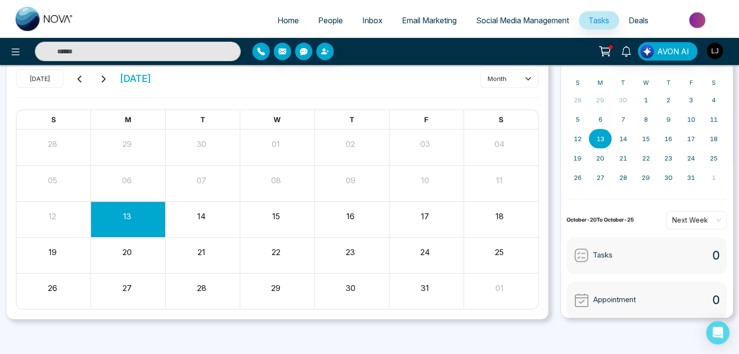
scroll to position [0, 0]
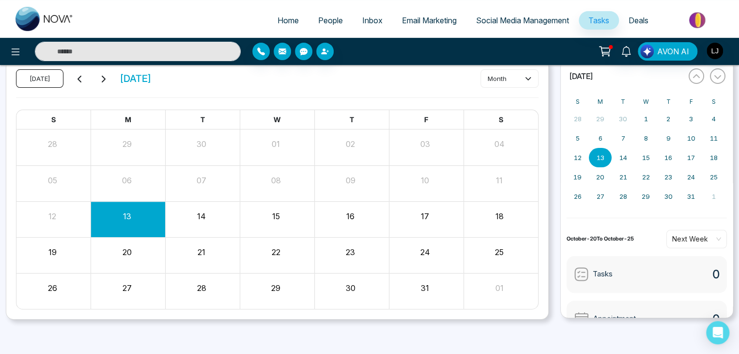
click at [39, 76] on button "[DATE]" at bounding box center [39, 78] width 47 height 18
click at [51, 82] on button "[DATE]" at bounding box center [39, 78] width 47 height 18
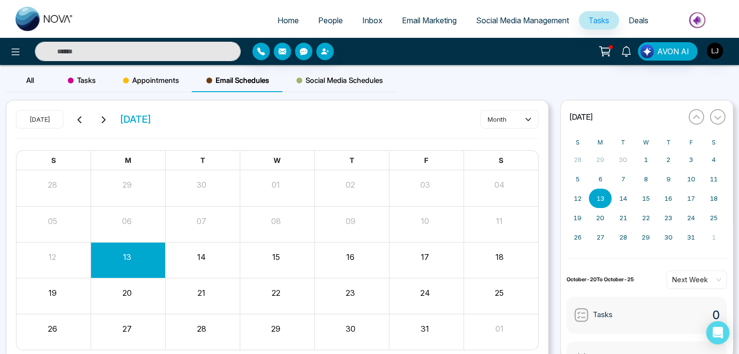
click at [102, 122] on icon at bounding box center [104, 119] width 4 height 7
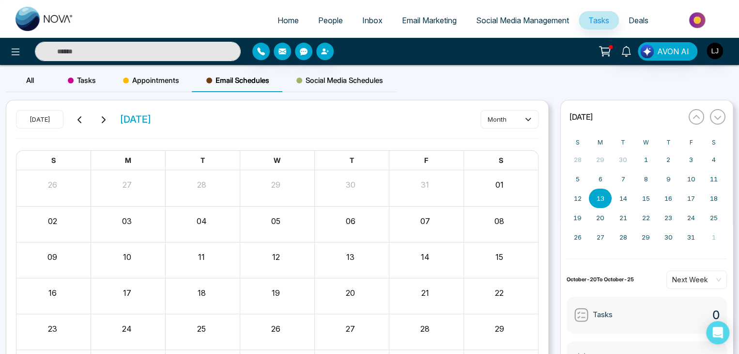
click at [102, 122] on icon at bounding box center [104, 119] width 4 height 7
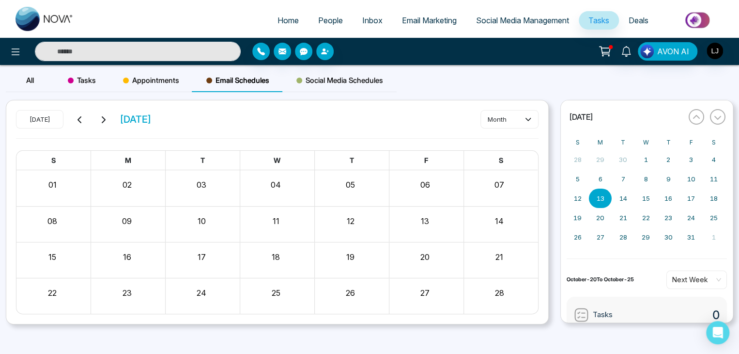
click at [102, 122] on icon at bounding box center [104, 119] width 4 height 7
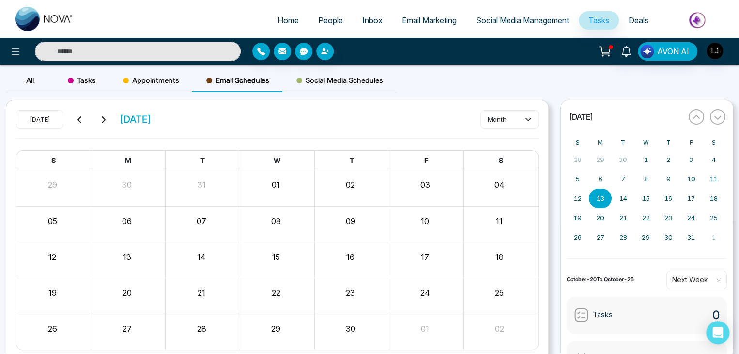
click at [102, 122] on icon at bounding box center [104, 119] width 4 height 7
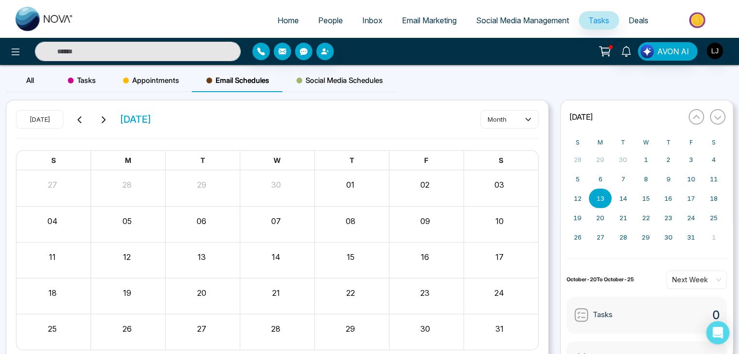
click at [102, 122] on icon at bounding box center [104, 119] width 4 height 7
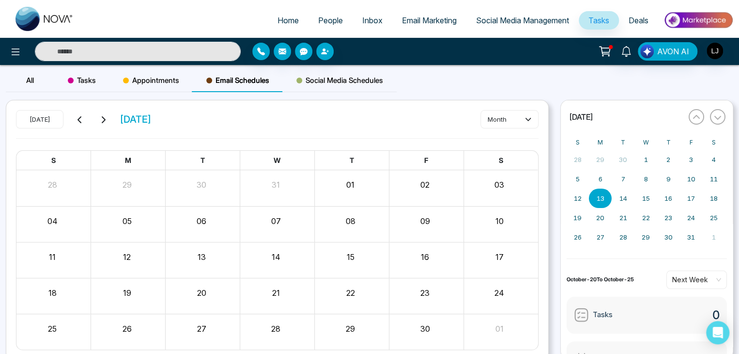
click at [102, 122] on icon at bounding box center [104, 119] width 4 height 7
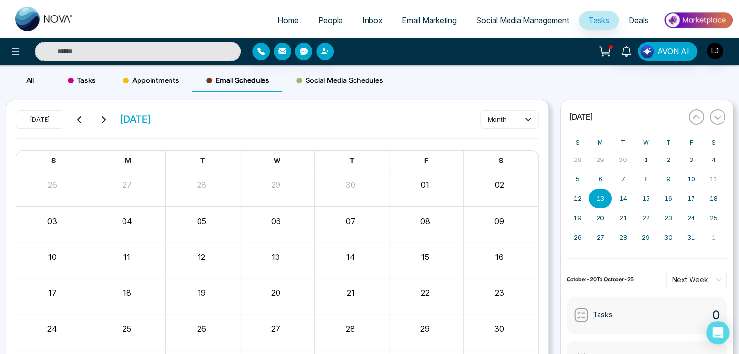
click at [102, 122] on icon at bounding box center [104, 119] width 4 height 7
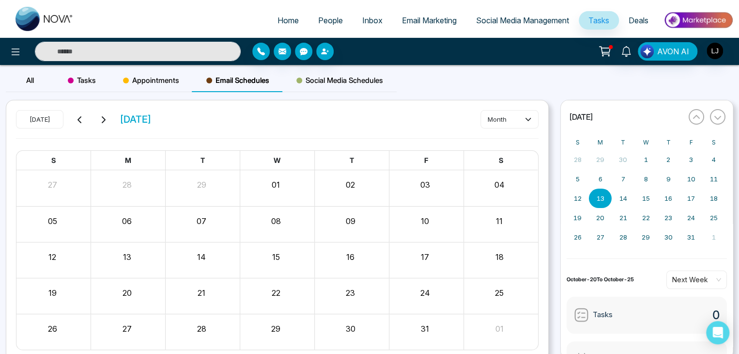
click at [102, 122] on icon at bounding box center [104, 119] width 4 height 7
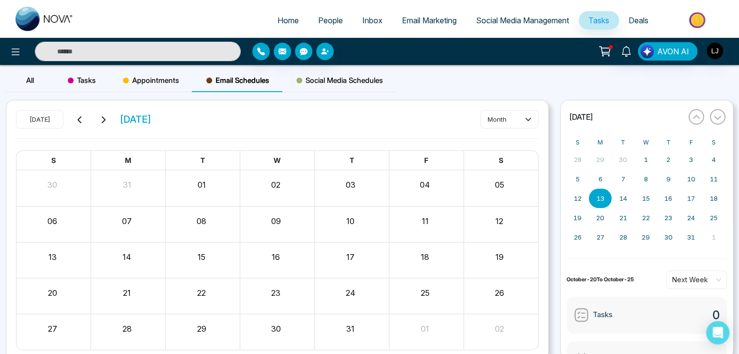
click at [102, 122] on icon at bounding box center [104, 119] width 4 height 7
click at [46, 113] on button "[DATE]" at bounding box center [39, 119] width 47 height 18
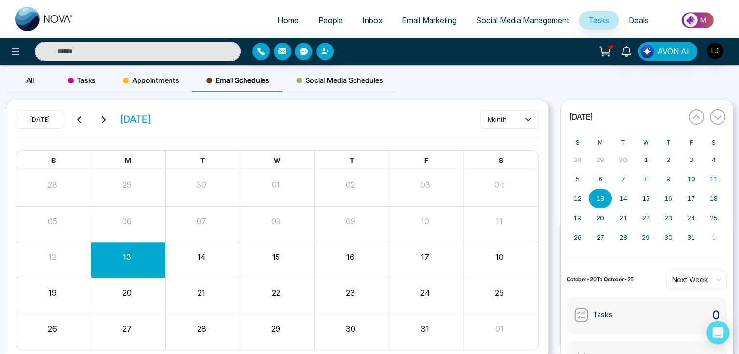
click at [75, 119] on button at bounding box center [80, 119] width 14 height 13
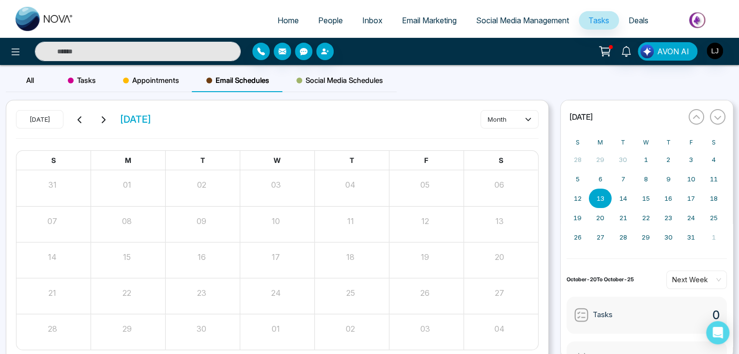
click at [75, 119] on button at bounding box center [80, 119] width 14 height 13
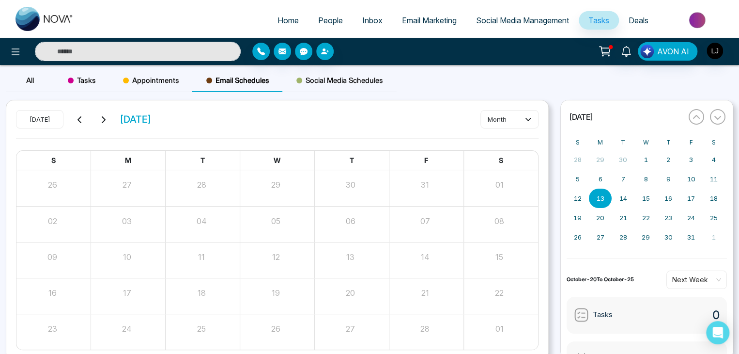
click at [75, 119] on button at bounding box center [80, 119] width 14 height 13
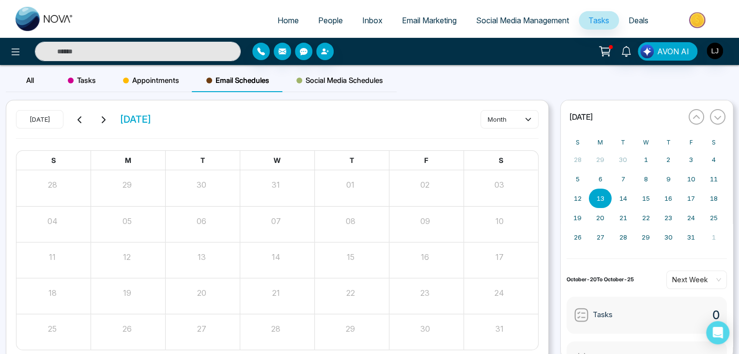
click at [75, 119] on button at bounding box center [80, 119] width 14 height 13
click at [51, 119] on button "[DATE]" at bounding box center [39, 119] width 47 height 18
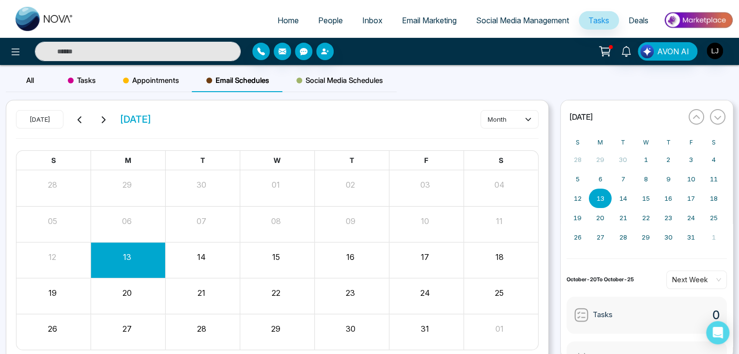
click at [83, 76] on span "Tasks" at bounding box center [82, 81] width 28 height 12
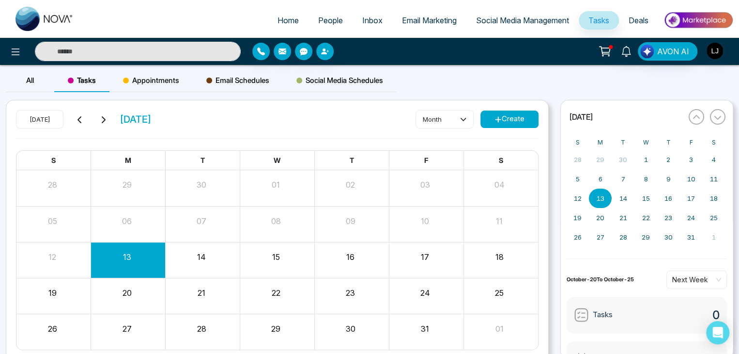
click at [78, 121] on icon at bounding box center [80, 120] width 8 height 8
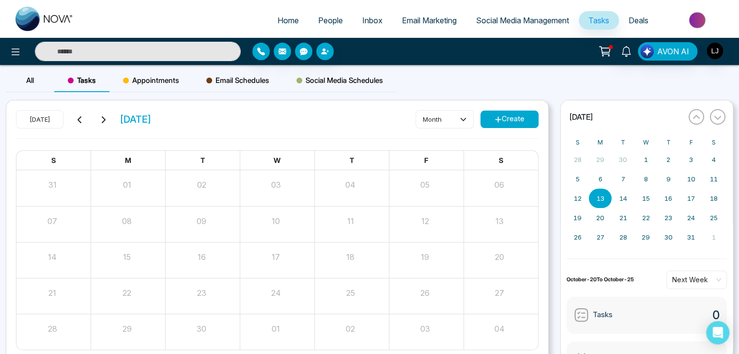
click at [100, 117] on icon at bounding box center [103, 120] width 8 height 8
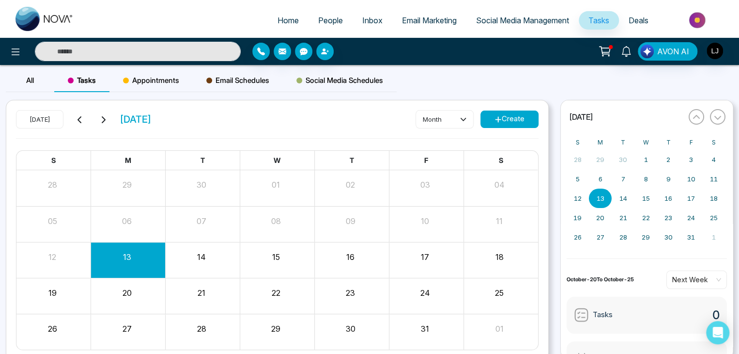
click at [77, 122] on button at bounding box center [80, 119] width 14 height 13
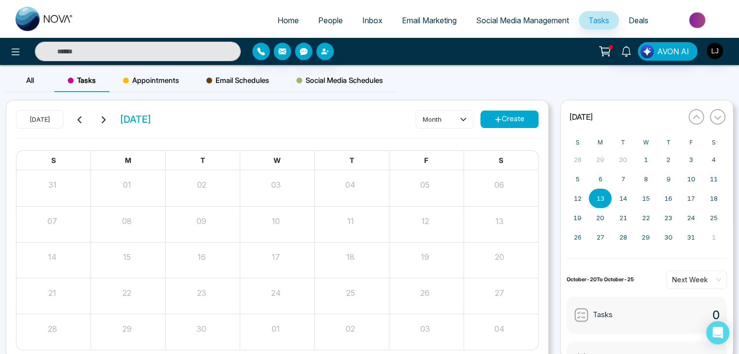
click at [104, 123] on icon at bounding box center [103, 120] width 8 height 8
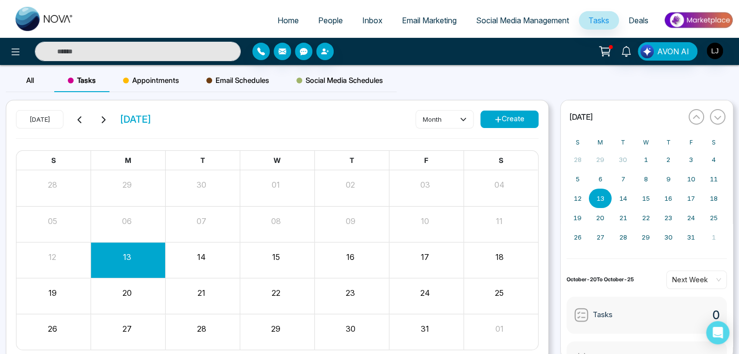
click at [104, 123] on icon at bounding box center [103, 120] width 8 height 8
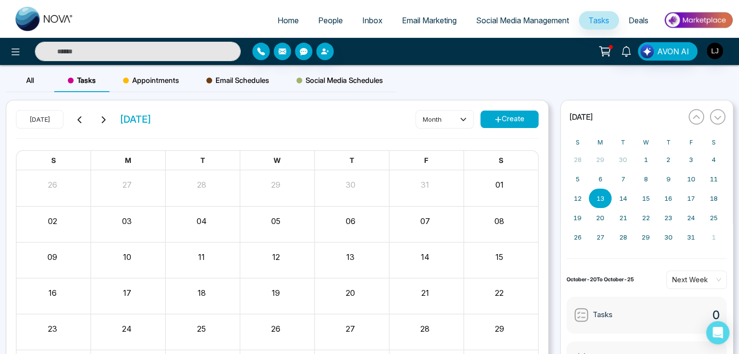
click at [104, 123] on icon at bounding box center [103, 120] width 8 height 8
click at [83, 123] on icon at bounding box center [80, 120] width 8 height 8
click at [106, 120] on icon at bounding box center [103, 120] width 8 height 8
drag, startPoint x: 66, startPoint y: 118, endPoint x: 81, endPoint y: 115, distance: 14.8
click at [70, 118] on div "[DATE] [DATE]" at bounding box center [84, 119] width 136 height 18
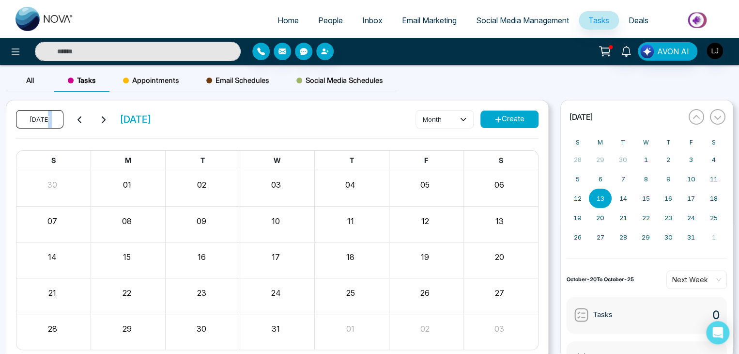
click at [51, 117] on button "[DATE]" at bounding box center [39, 119] width 47 height 18
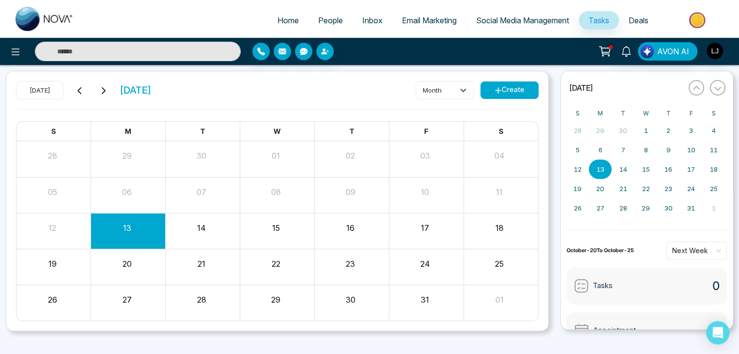
scroll to position [41, 0]
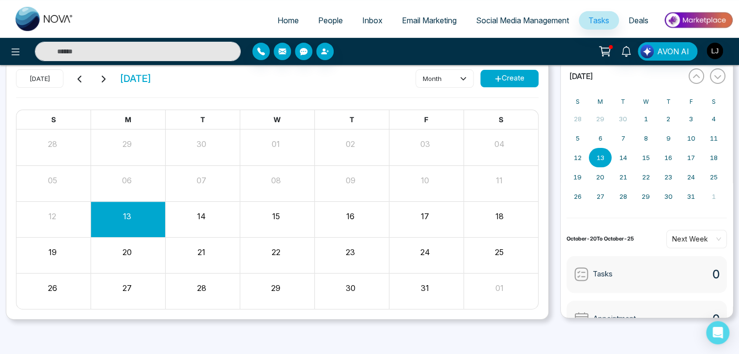
click at [713, 319] on div "All Tasks Appointments Email Schedules Social Media Schedules [DATE] [DATE] mon…" at bounding box center [369, 179] width 739 height 303
click at [654, 51] on img "button" at bounding box center [647, 52] width 14 height 14
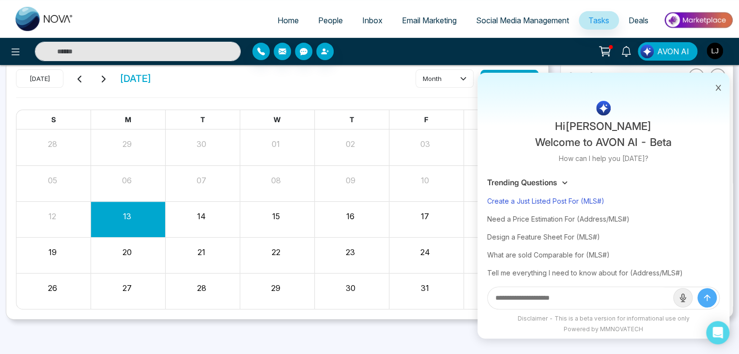
click at [559, 201] on div "Create a Just Listed Post For (MLS#)" at bounding box center [603, 201] width 232 height 18
type input "**********"
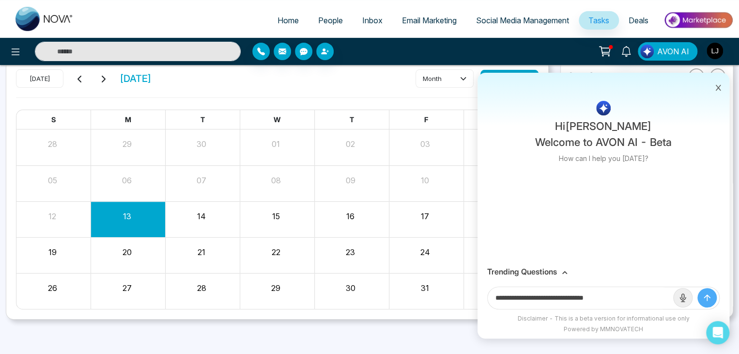
click at [708, 296] on icon "submit" at bounding box center [707, 297] width 6 height 6
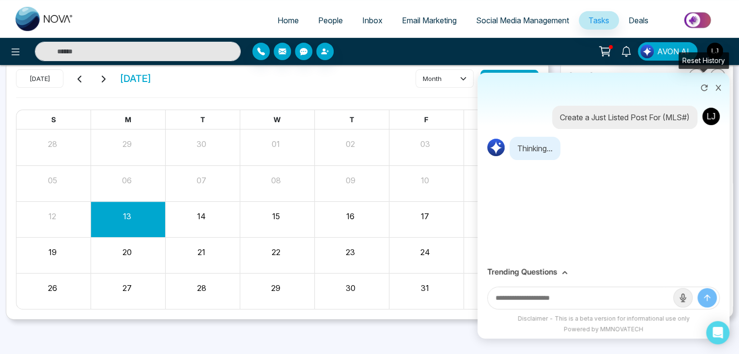
click at [705, 91] on icon at bounding box center [704, 88] width 10 height 10
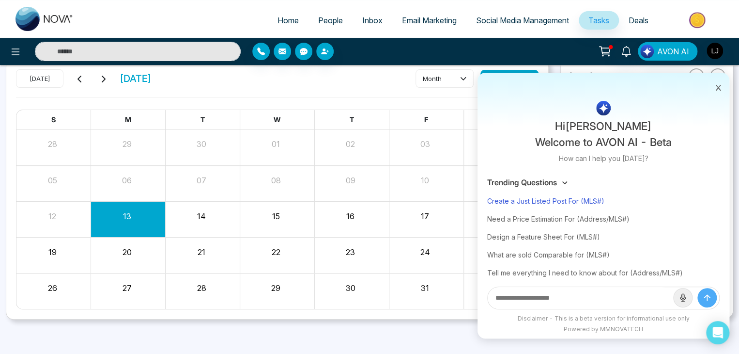
click at [592, 202] on div "Create a Just Listed Post For (MLS#)" at bounding box center [603, 201] width 232 height 18
type input "**********"
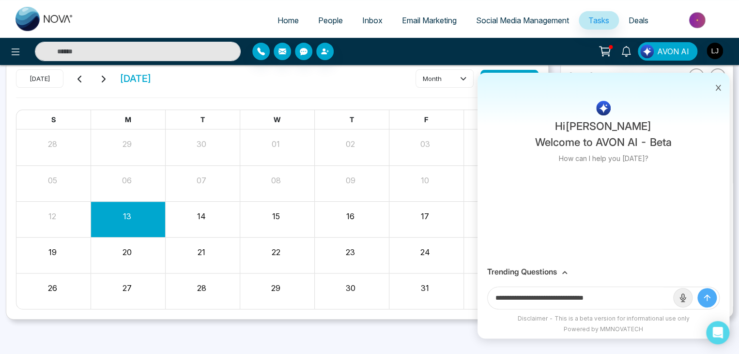
click at [709, 298] on icon "submit" at bounding box center [707, 297] width 10 height 10
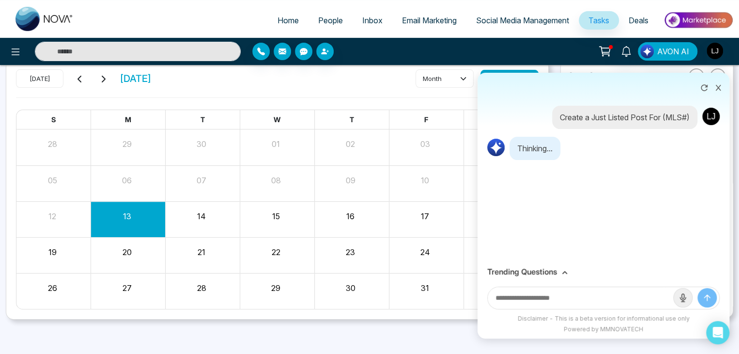
click at [529, 290] on input "text" at bounding box center [580, 298] width 185 height 22
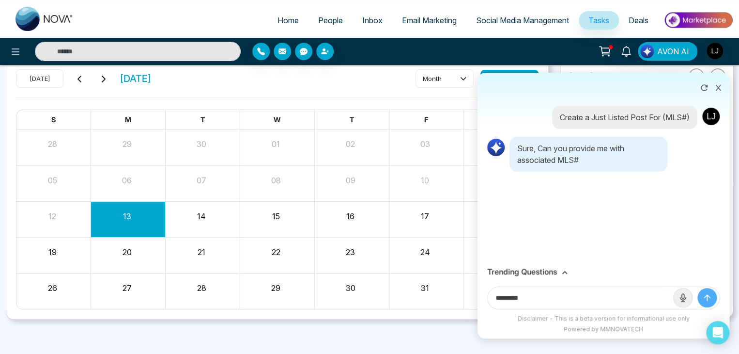
type input "*********"
click at [701, 294] on button "submit" at bounding box center [706, 297] width 19 height 19
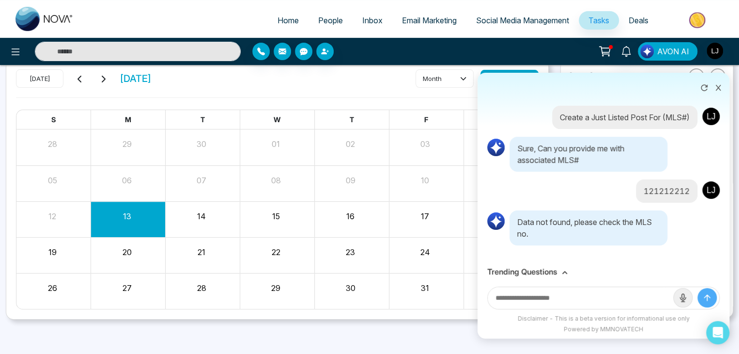
click at [509, 294] on input "text" at bounding box center [580, 298] width 185 height 22
type input "**********"
click at [707, 299] on icon "submit" at bounding box center [707, 297] width 6 height 6
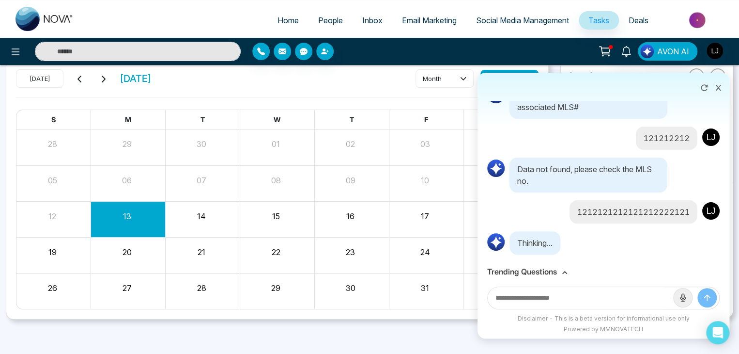
scroll to position [76, 0]
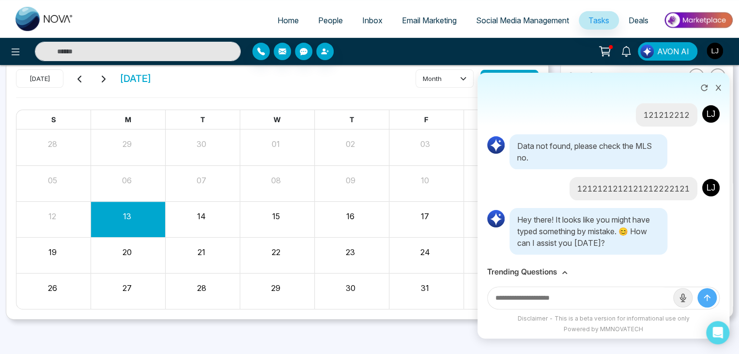
click at [555, 275] on h3 "Trending Questions" at bounding box center [522, 271] width 70 height 9
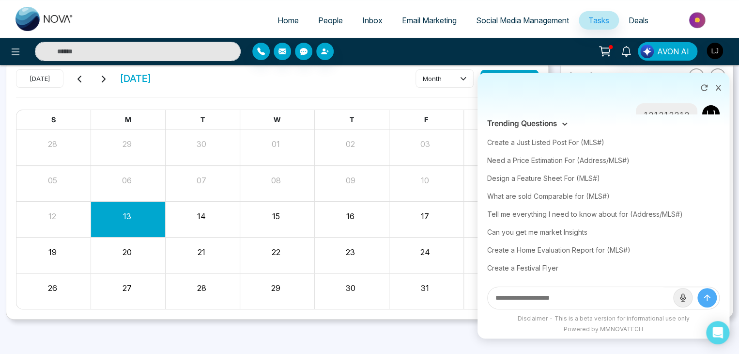
click at [580, 297] on input "text" at bounding box center [580, 298] width 185 height 22
type input "**********"
click at [697, 288] on button "submit" at bounding box center [706, 297] width 19 height 19
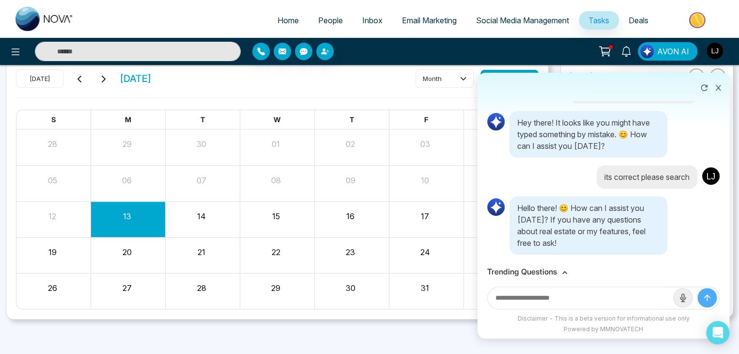
scroll to position [177, 0]
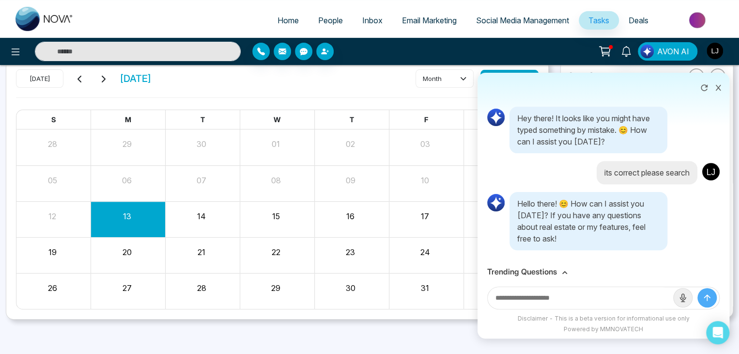
click at [548, 267] on h3 "Trending Questions" at bounding box center [522, 271] width 70 height 9
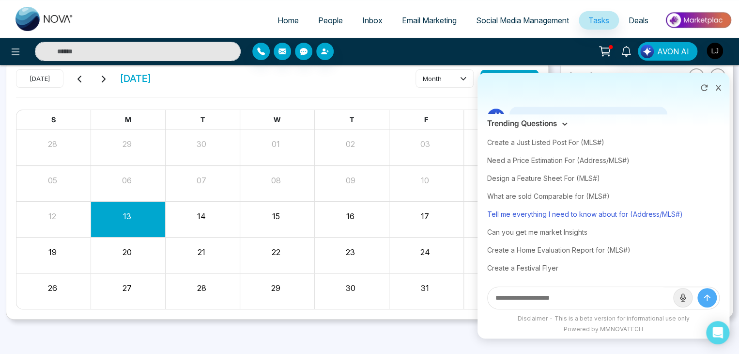
click at [523, 209] on div "Tell me everything I need to know about for (Address/MLS#)" at bounding box center [603, 214] width 232 height 18
type input "**********"
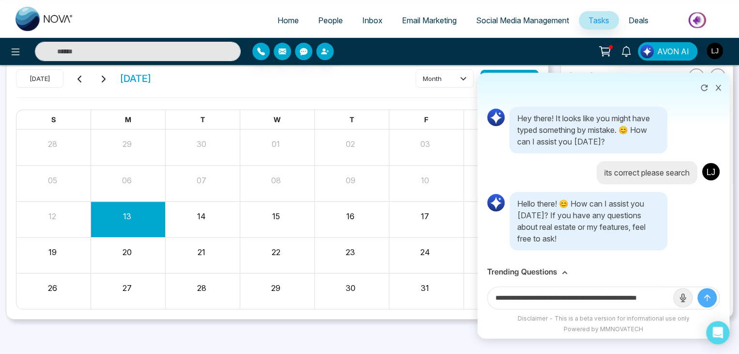
click at [726, 305] on div "**********" at bounding box center [603, 297] width 252 height 32
click at [702, 300] on icon "submit" at bounding box center [707, 297] width 10 height 10
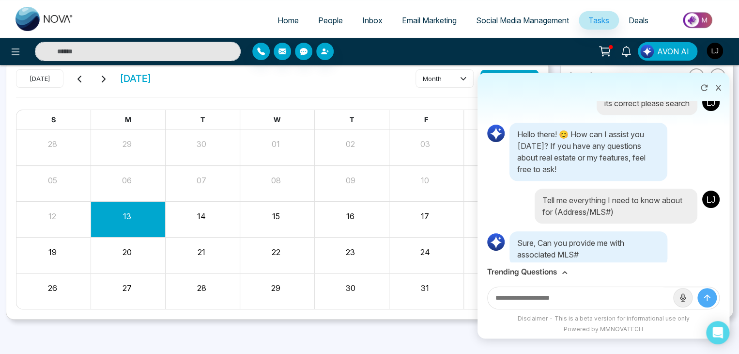
scroll to position [258, 0]
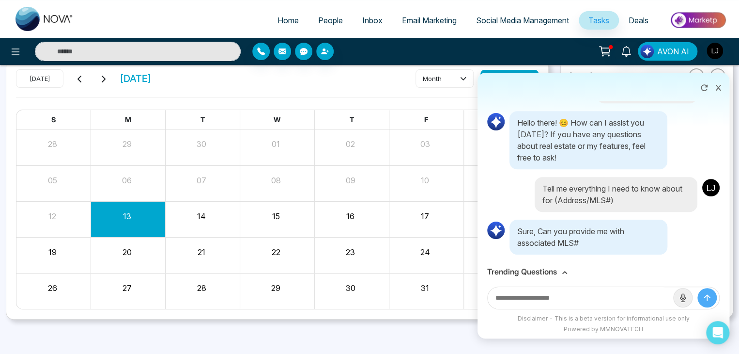
click at [546, 296] on input "text" at bounding box center [580, 298] width 185 height 22
type input "*******"
click at [697, 288] on button "submit" at bounding box center [706, 297] width 19 height 19
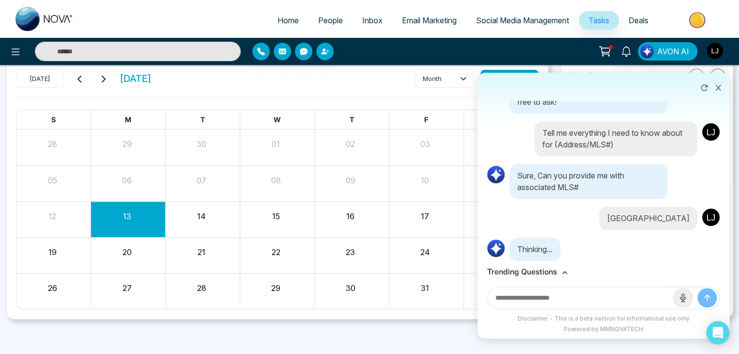
scroll to position [320, 0]
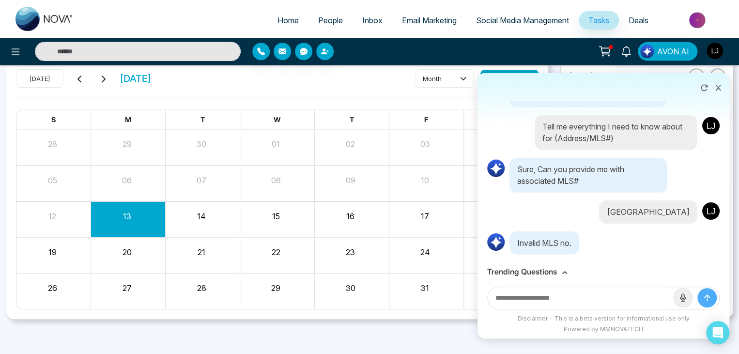
click at [710, 294] on icon "submit" at bounding box center [707, 297] width 10 height 10
click at [532, 323] on div "Disclaimer - This is a beta version for informational use only Powered by MMNOV…" at bounding box center [603, 326] width 252 height 24
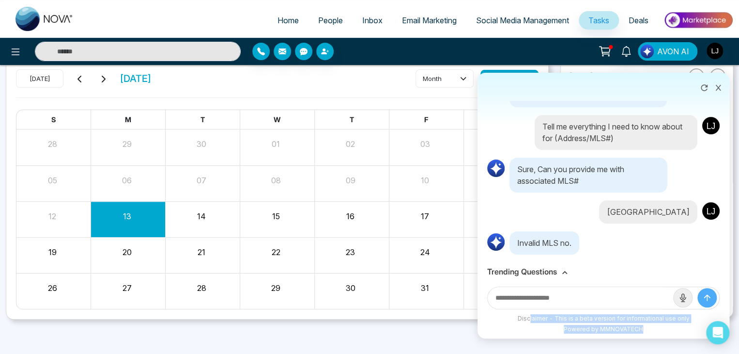
drag, startPoint x: 532, startPoint y: 321, endPoint x: 654, endPoint y: 330, distance: 122.4
click at [654, 330] on div "Disclaimer - This is a beta version for informational use only Powered by MMNOV…" at bounding box center [603, 326] width 252 height 24
